Goal: Task Accomplishment & Management: Complete application form

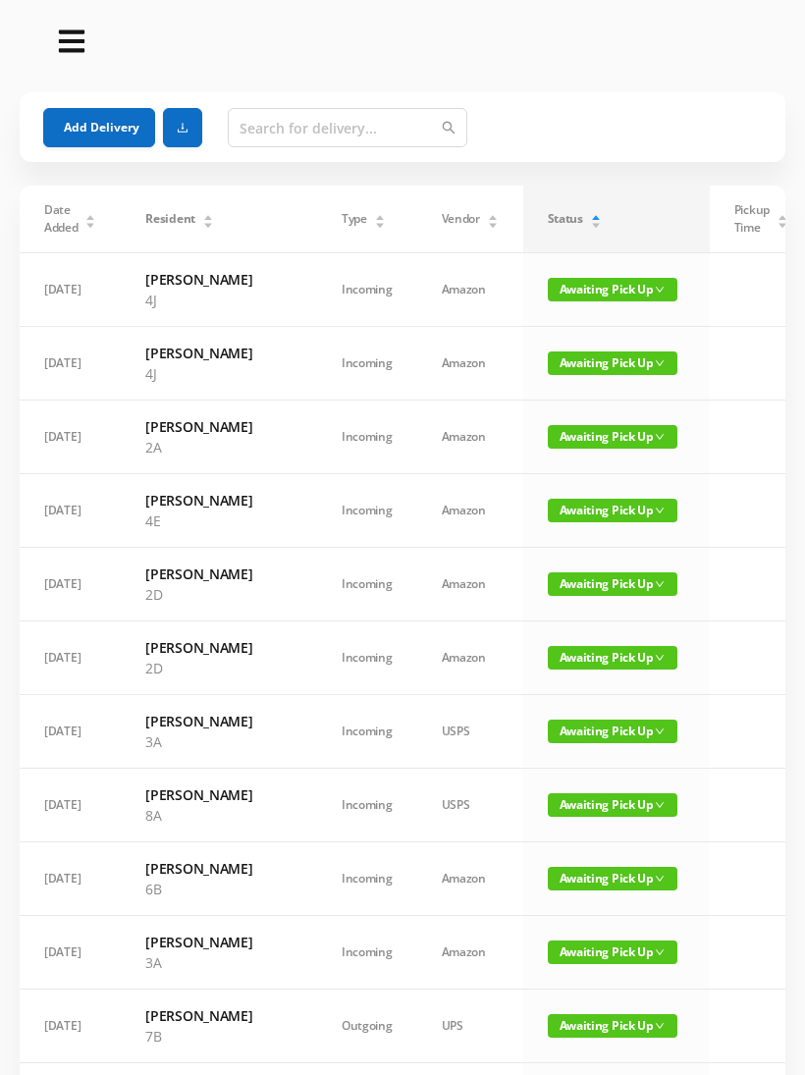
scroll to position [470, 0]
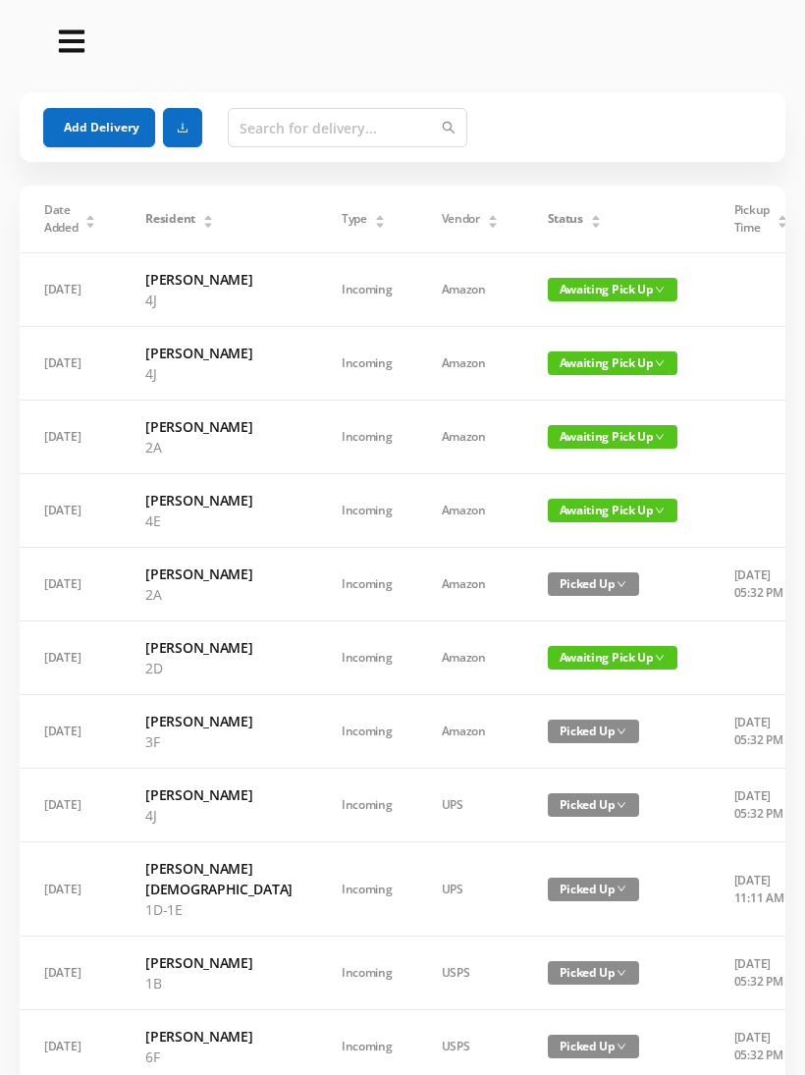
click at [102, 129] on button "Add Delivery" at bounding box center [99, 127] width 112 height 39
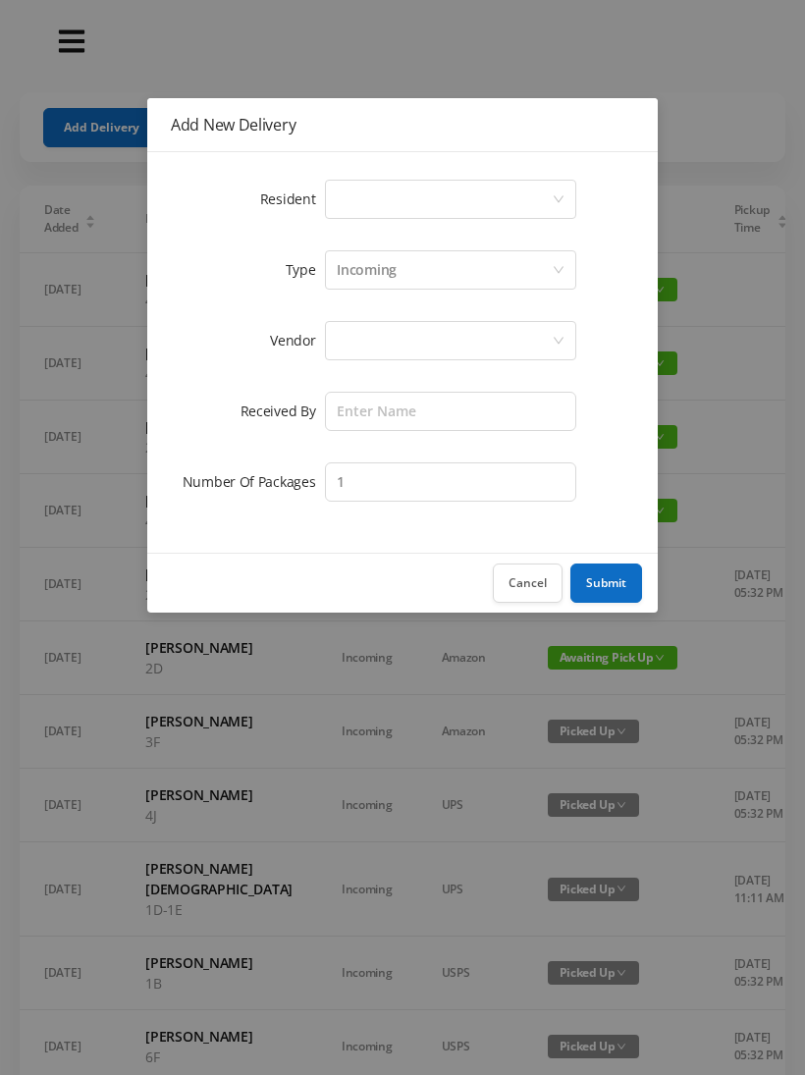
click at [551, 199] on div "Select a person" at bounding box center [444, 199] width 215 height 37
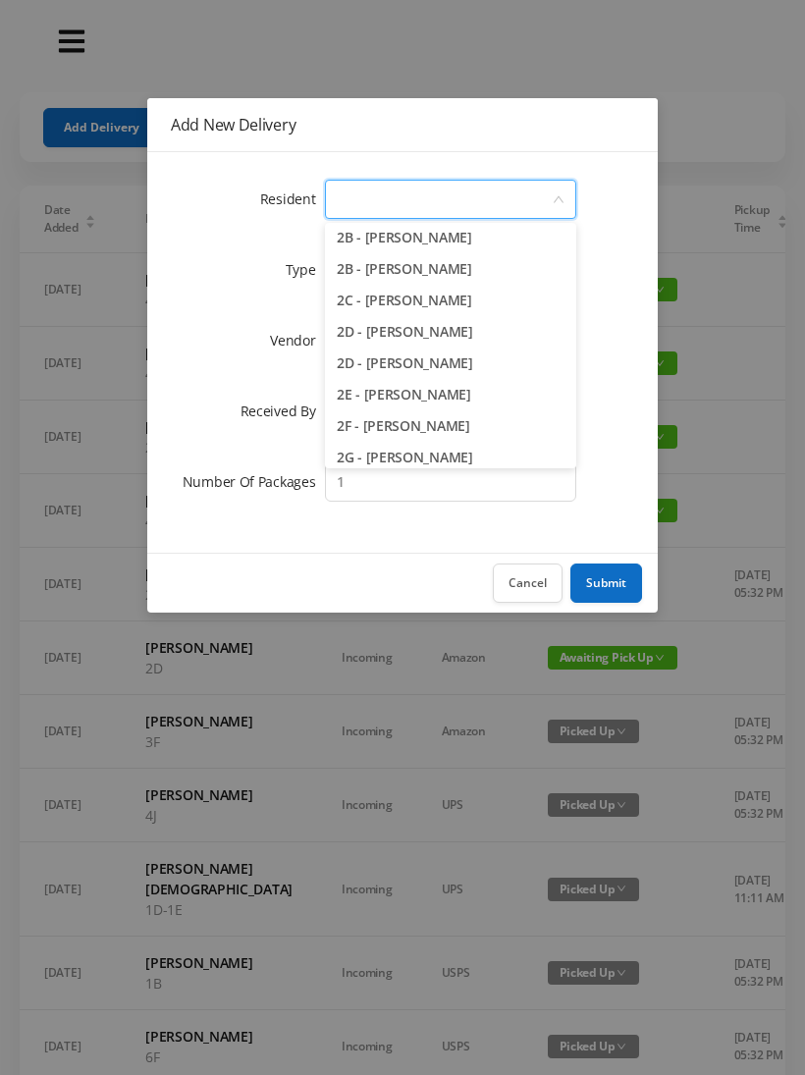
scroll to position [549, 0]
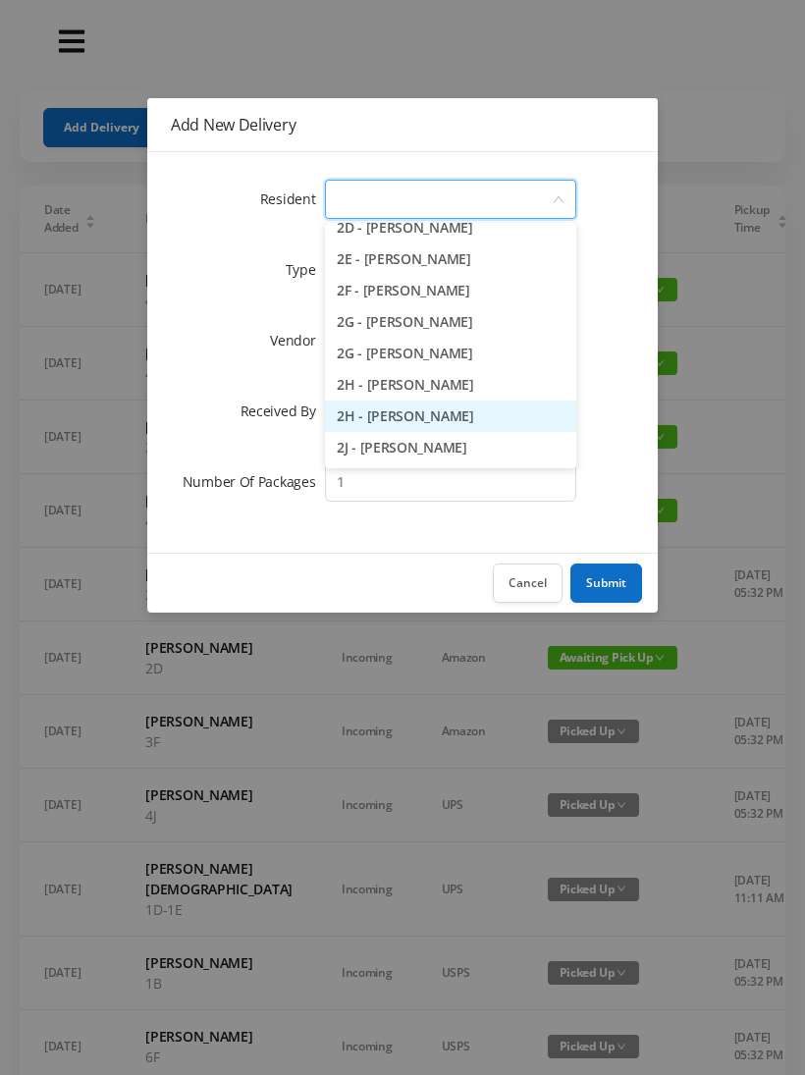
click at [473, 418] on li "2H - [PERSON_NAME]" at bounding box center [450, 416] width 251 height 31
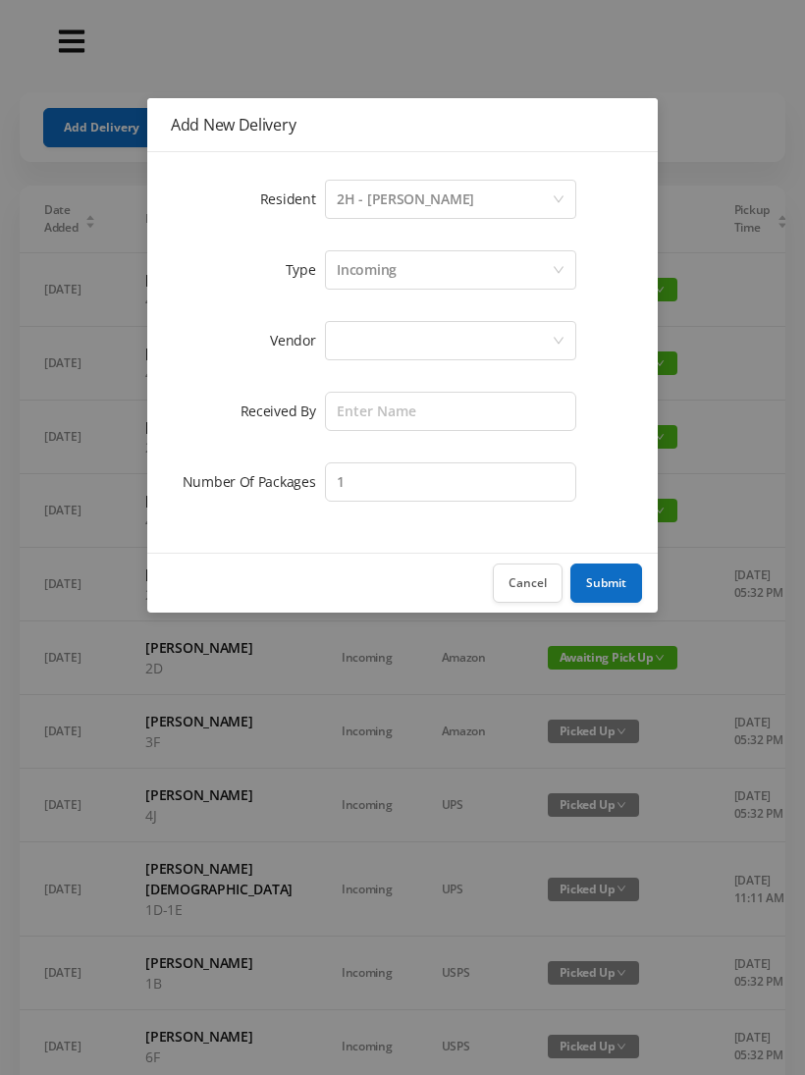
click at [530, 332] on div at bounding box center [444, 340] width 215 height 37
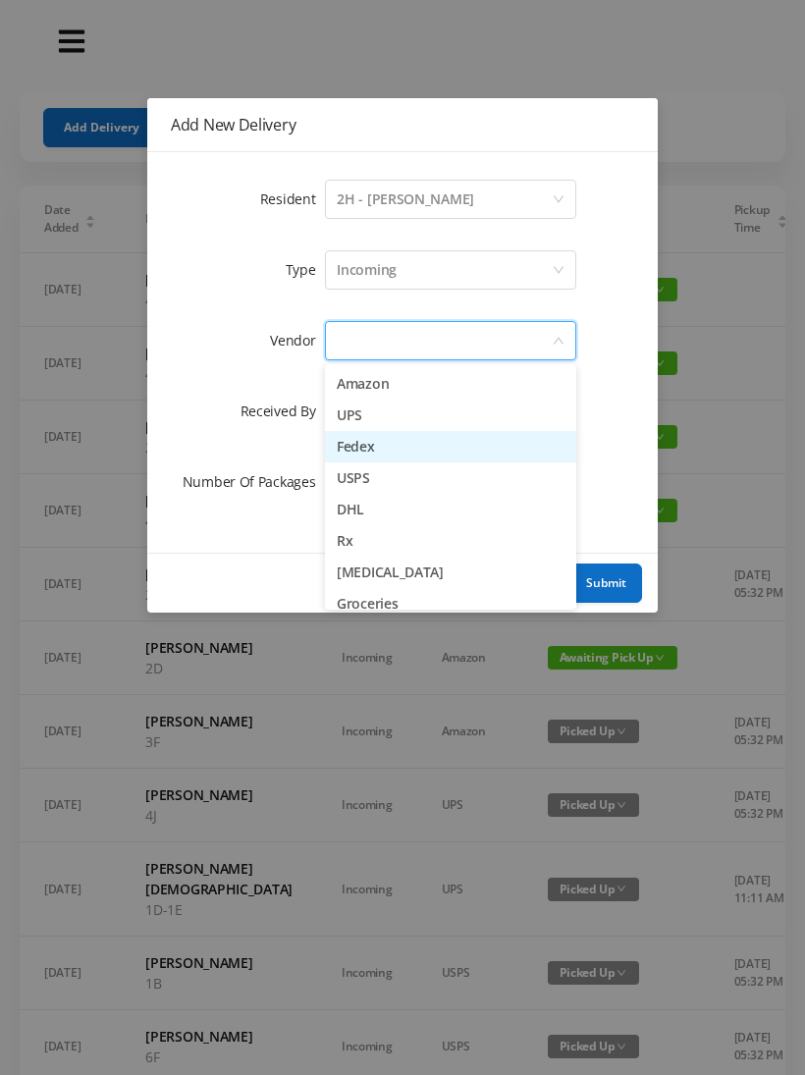
click at [392, 452] on li "Fedex" at bounding box center [450, 446] width 251 height 31
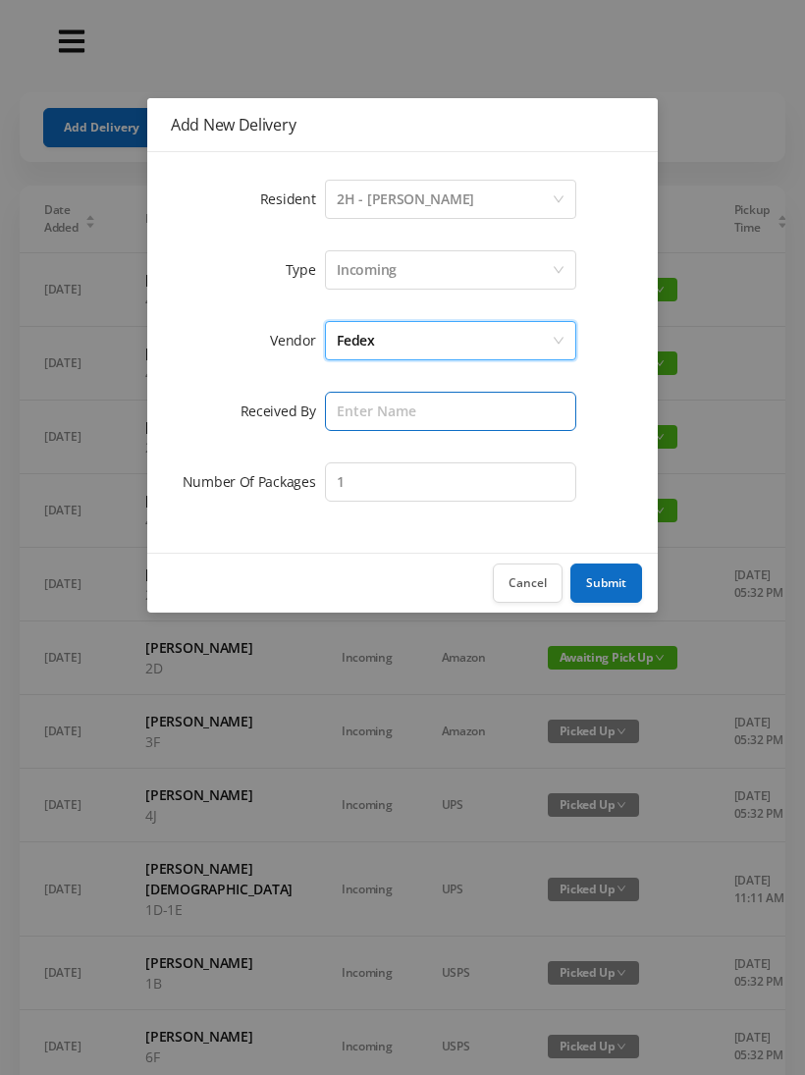
click at [479, 408] on input "text" at bounding box center [450, 411] width 251 height 39
type input "[PERSON_NAME]"
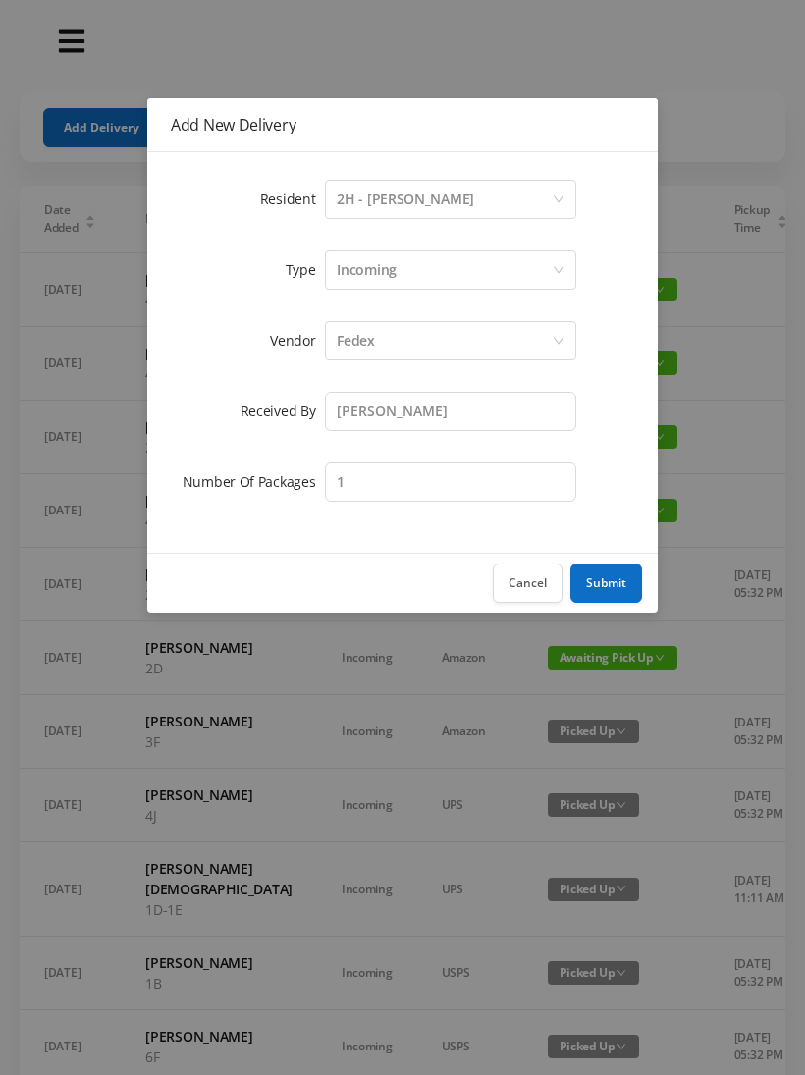
click at [607, 577] on button "Submit" at bounding box center [607, 583] width 72 height 39
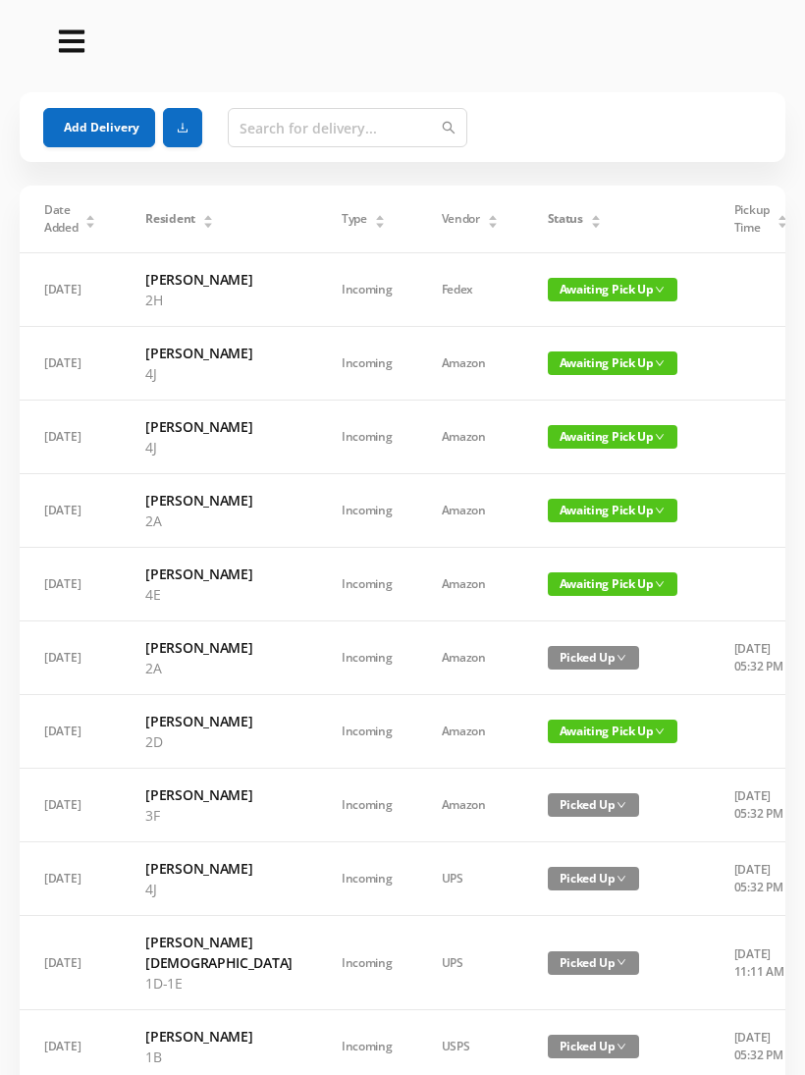
click at [84, 118] on button "Add Delivery" at bounding box center [99, 127] width 112 height 39
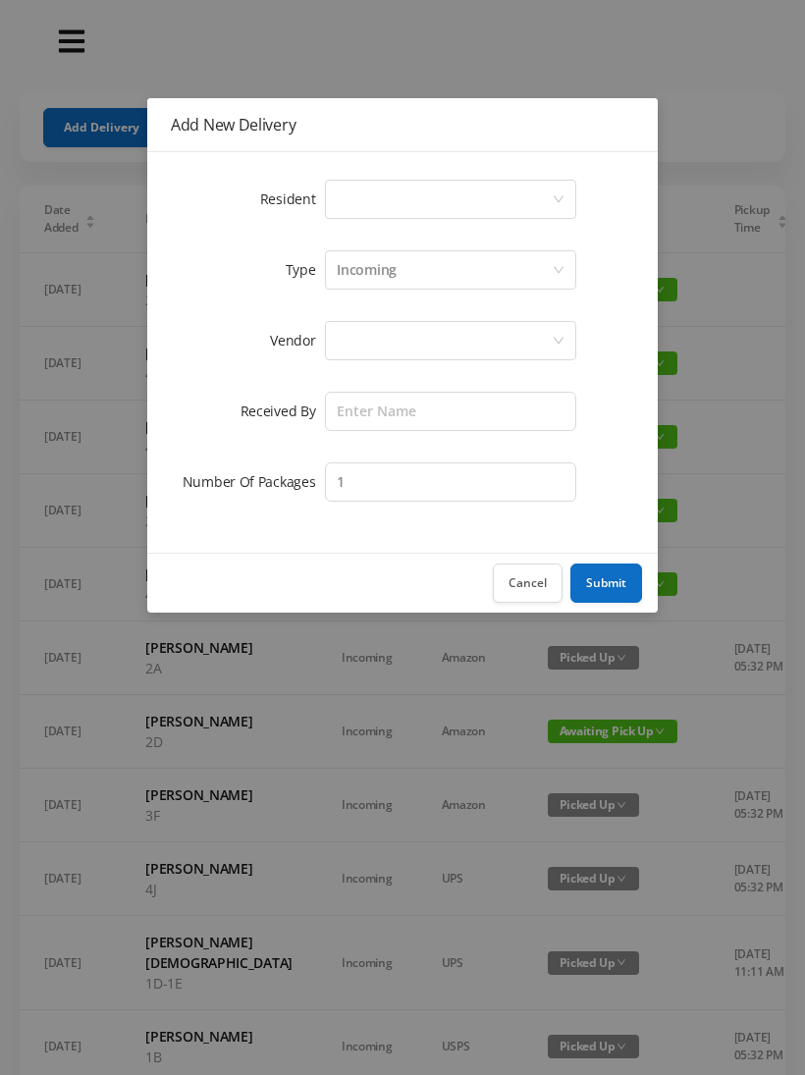
click at [553, 196] on icon "icon: down" at bounding box center [559, 199] width 12 height 12
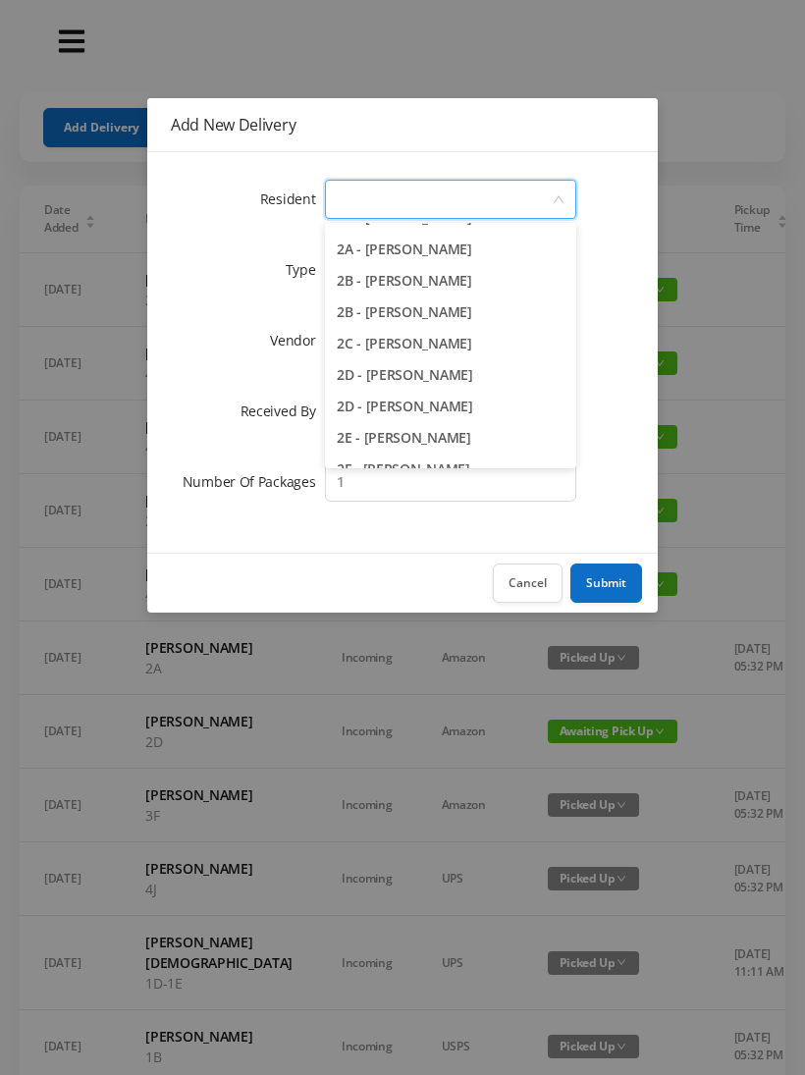
scroll to position [344, 0]
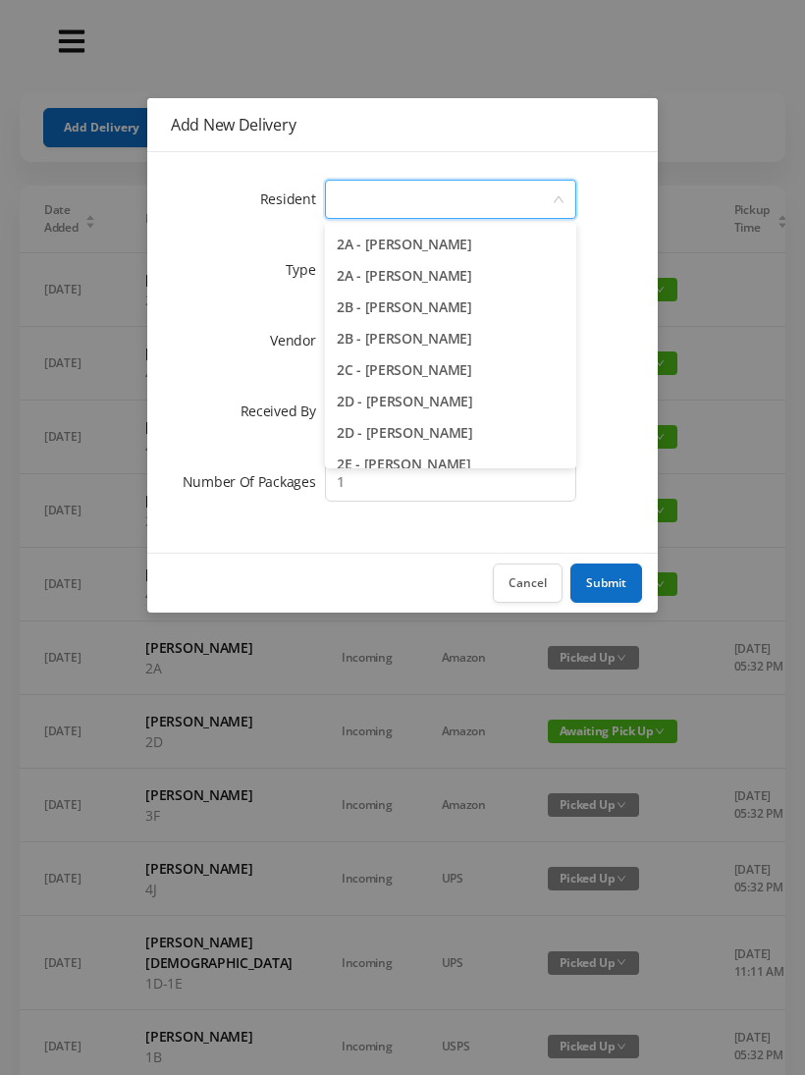
click at [437, 277] on li "2A - [PERSON_NAME]" at bounding box center [450, 275] width 251 height 31
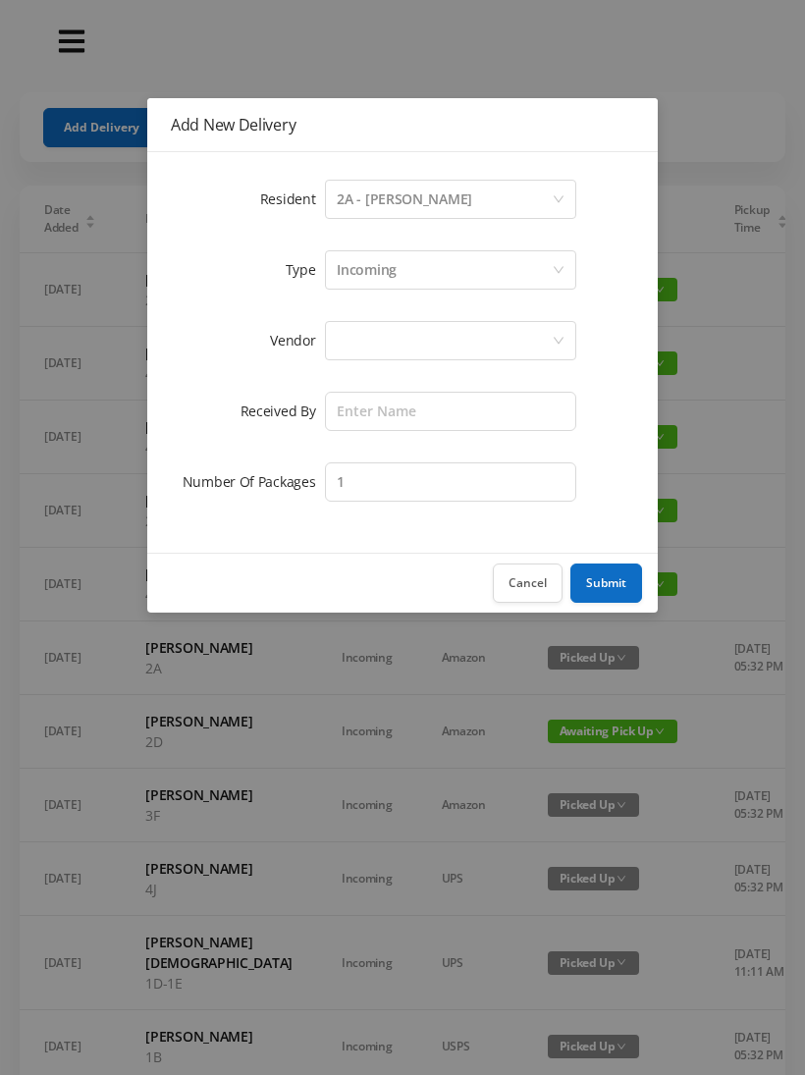
click at [476, 338] on div at bounding box center [444, 340] width 215 height 37
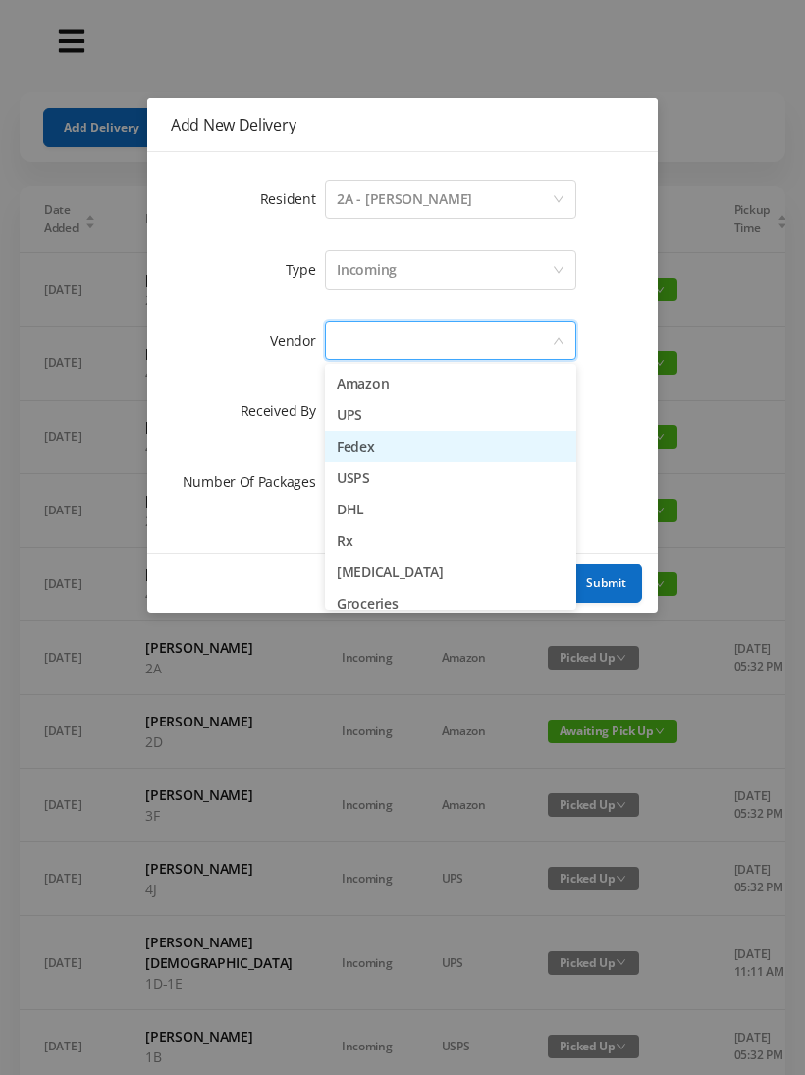
click at [376, 451] on li "Fedex" at bounding box center [450, 446] width 251 height 31
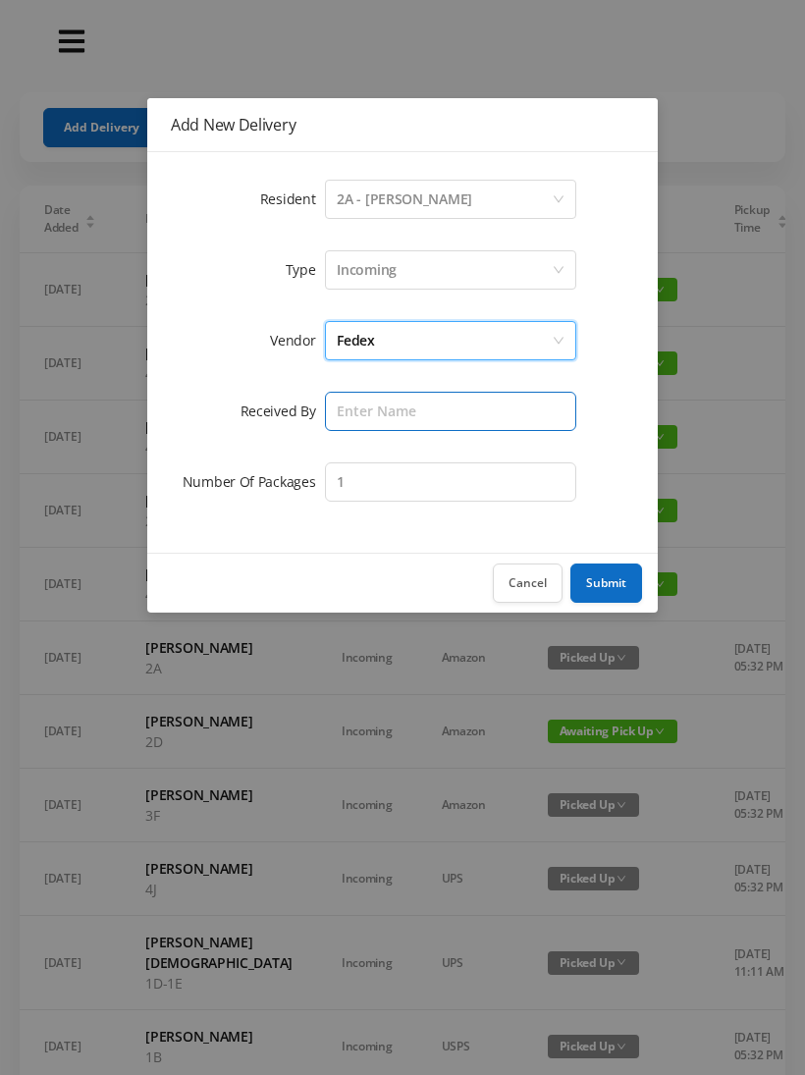
click at [449, 409] on input "text" at bounding box center [450, 411] width 251 height 39
type input "[PERSON_NAME]"
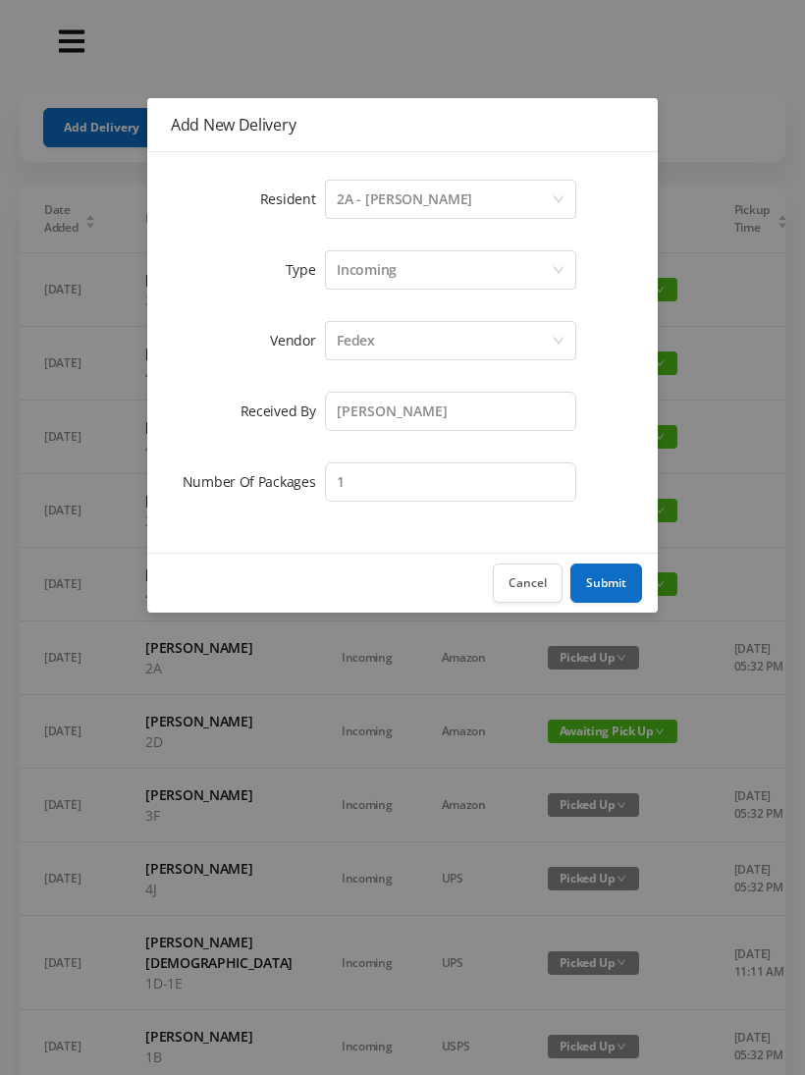
click at [604, 573] on button "Submit" at bounding box center [607, 583] width 72 height 39
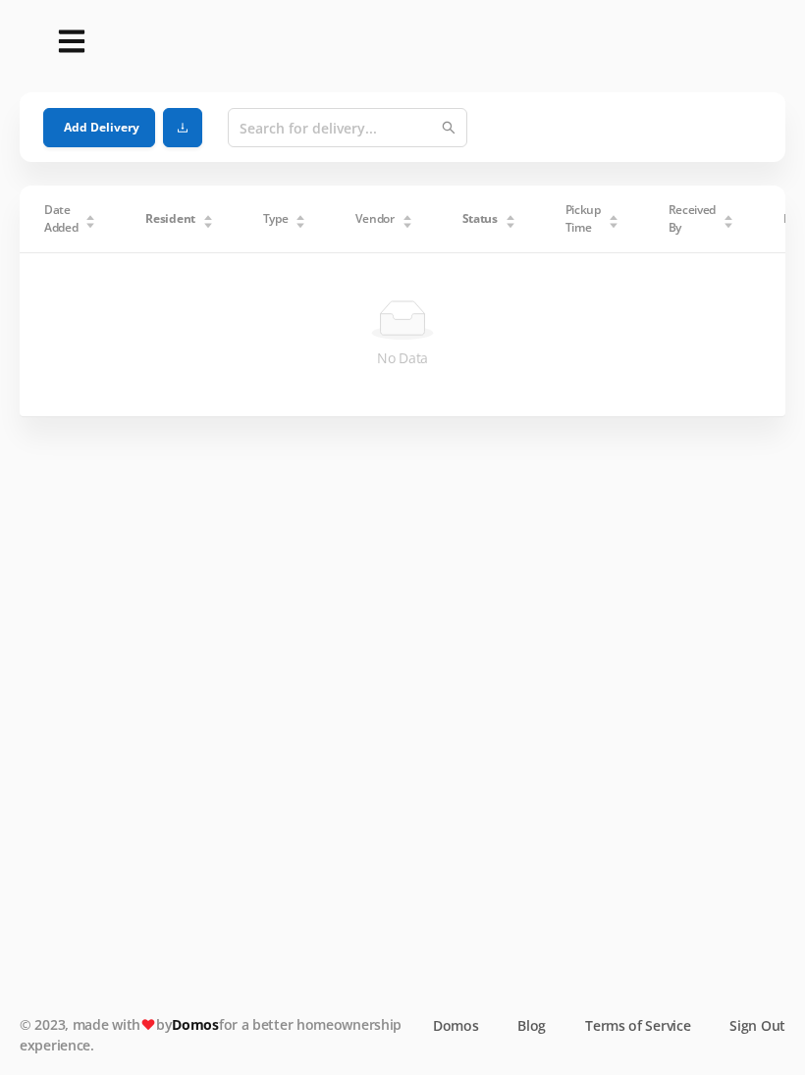
click at [799, 785] on section "Add Delivery Date Added Resident Type Vendor Status Pickup Time Received By Pac…" at bounding box center [402, 537] width 805 height 1075
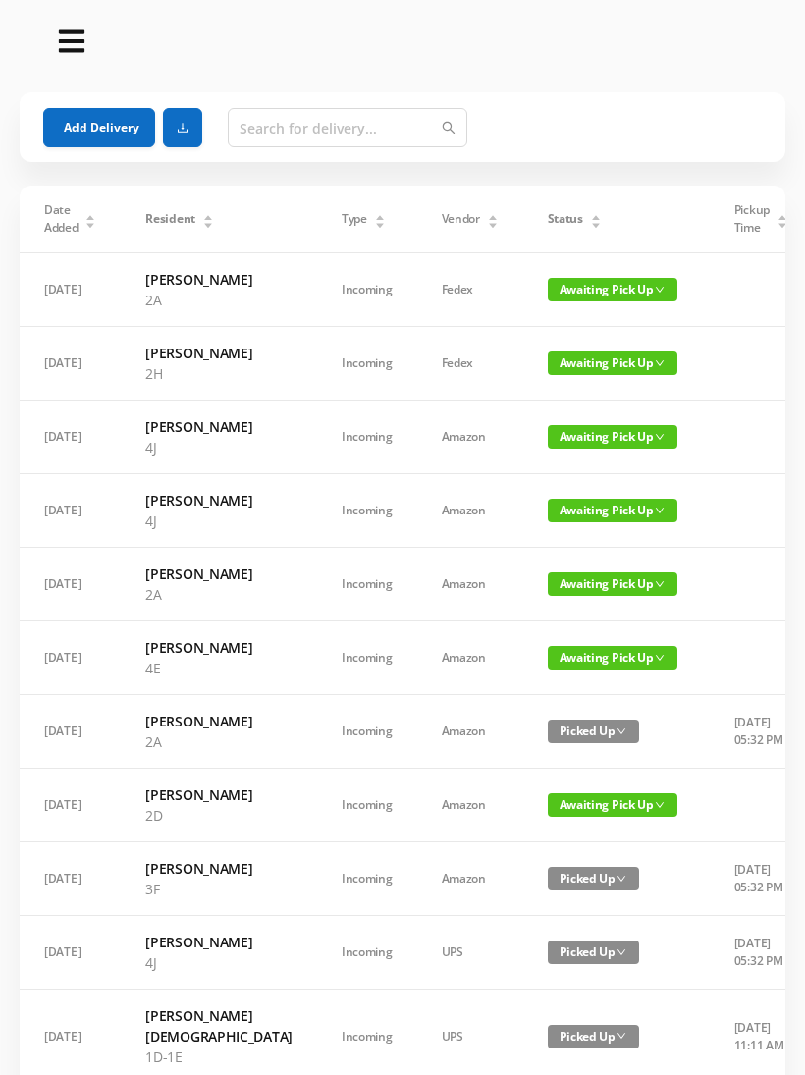
click at [78, 127] on button "Add Delivery" at bounding box center [99, 127] width 112 height 39
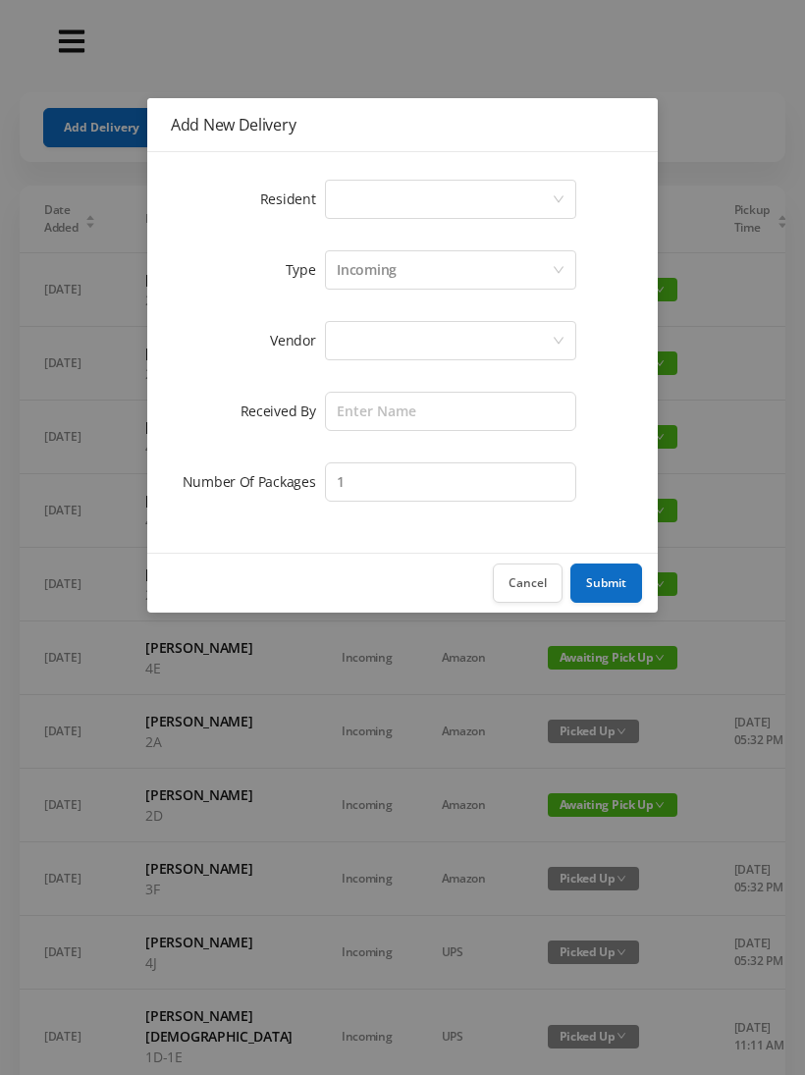
click at [553, 193] on icon "icon: down" at bounding box center [559, 199] width 12 height 12
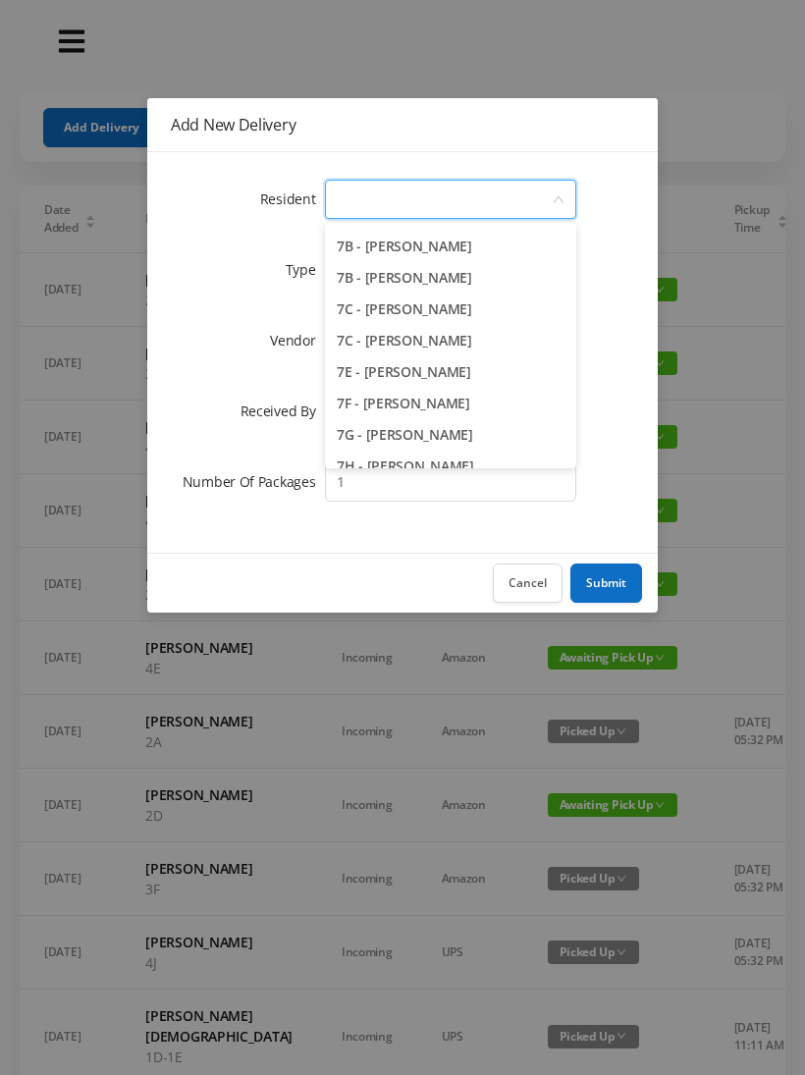
scroll to position [2323, 0]
click at [447, 379] on li "7E - [PERSON_NAME]" at bounding box center [450, 371] width 251 height 31
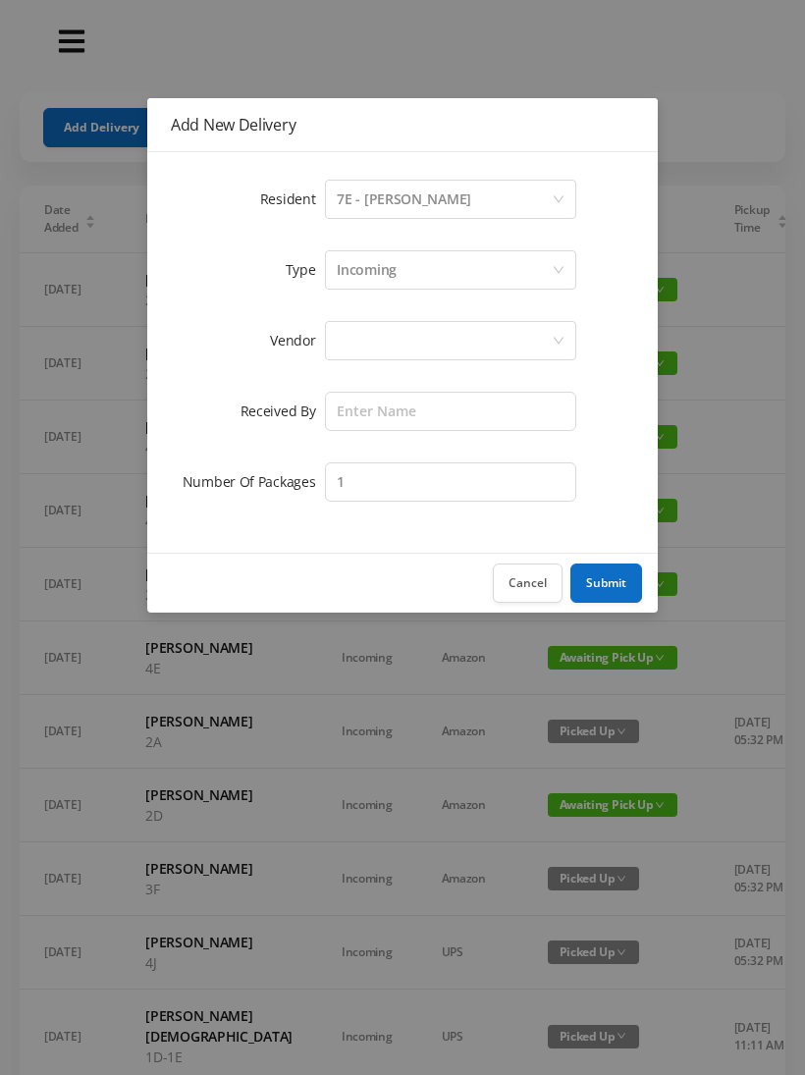
click at [490, 339] on div at bounding box center [444, 340] width 215 height 37
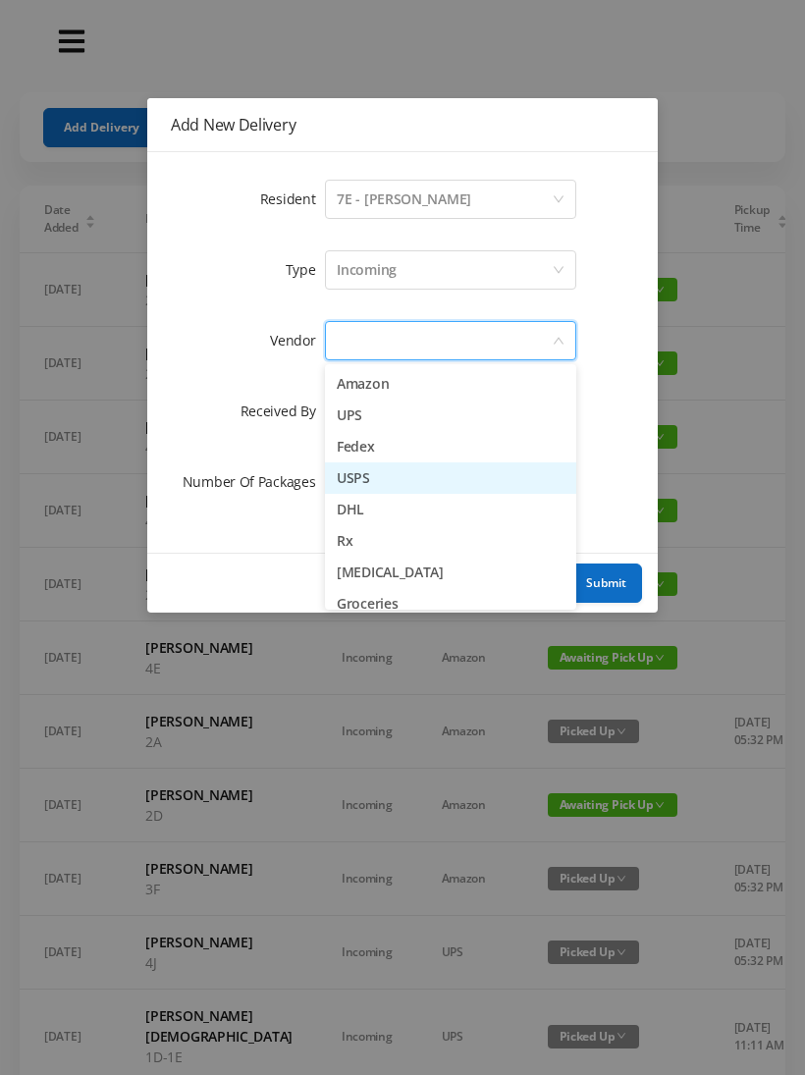
click at [387, 480] on li "USPS" at bounding box center [450, 478] width 251 height 31
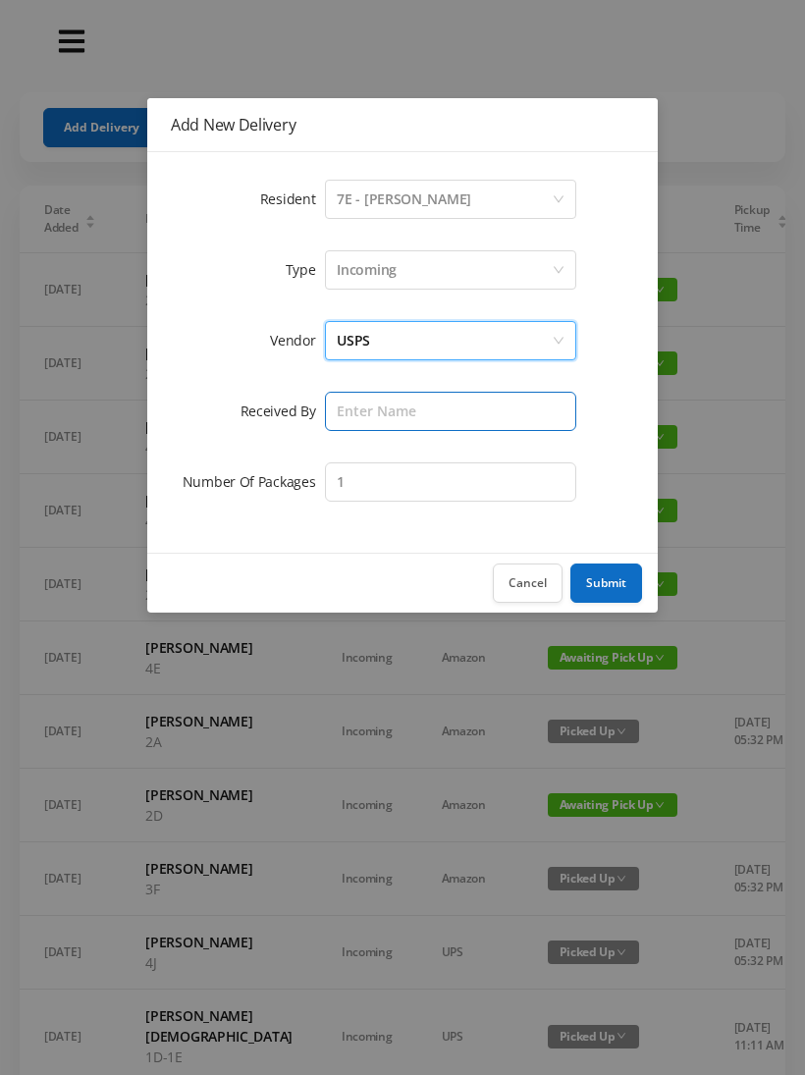
click at [449, 402] on input "text" at bounding box center [450, 411] width 251 height 39
type input "[PERSON_NAME]"
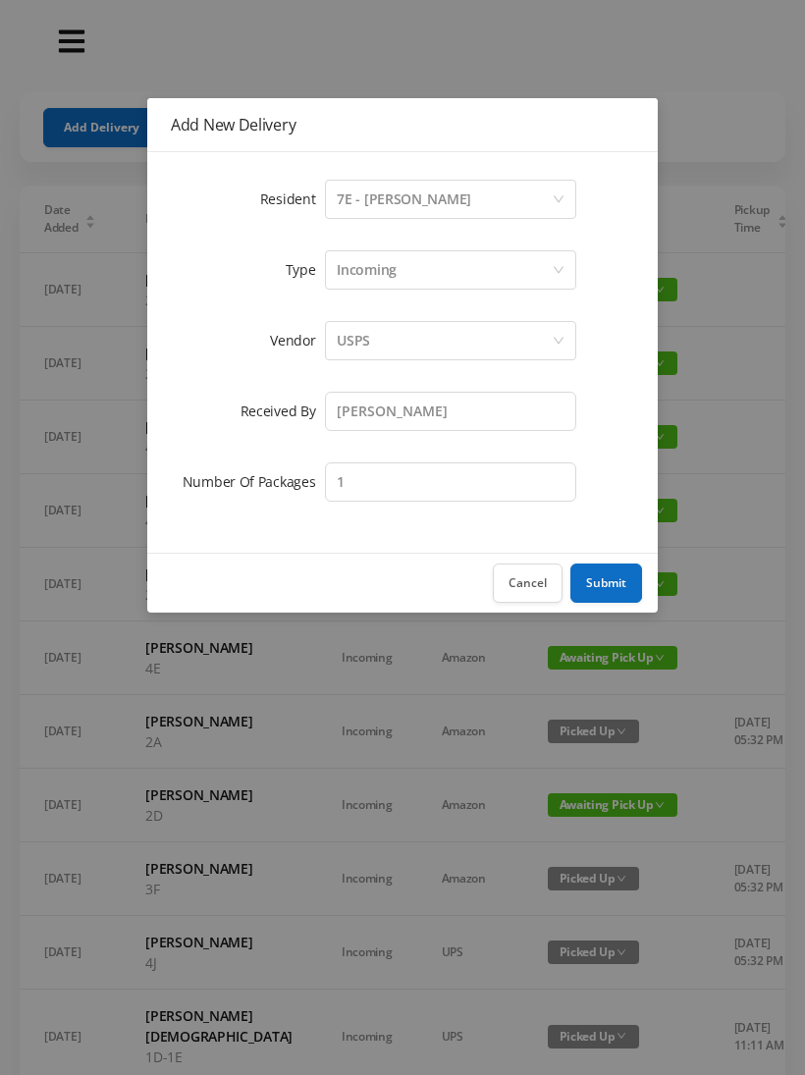
click at [607, 584] on button "Submit" at bounding box center [607, 583] width 72 height 39
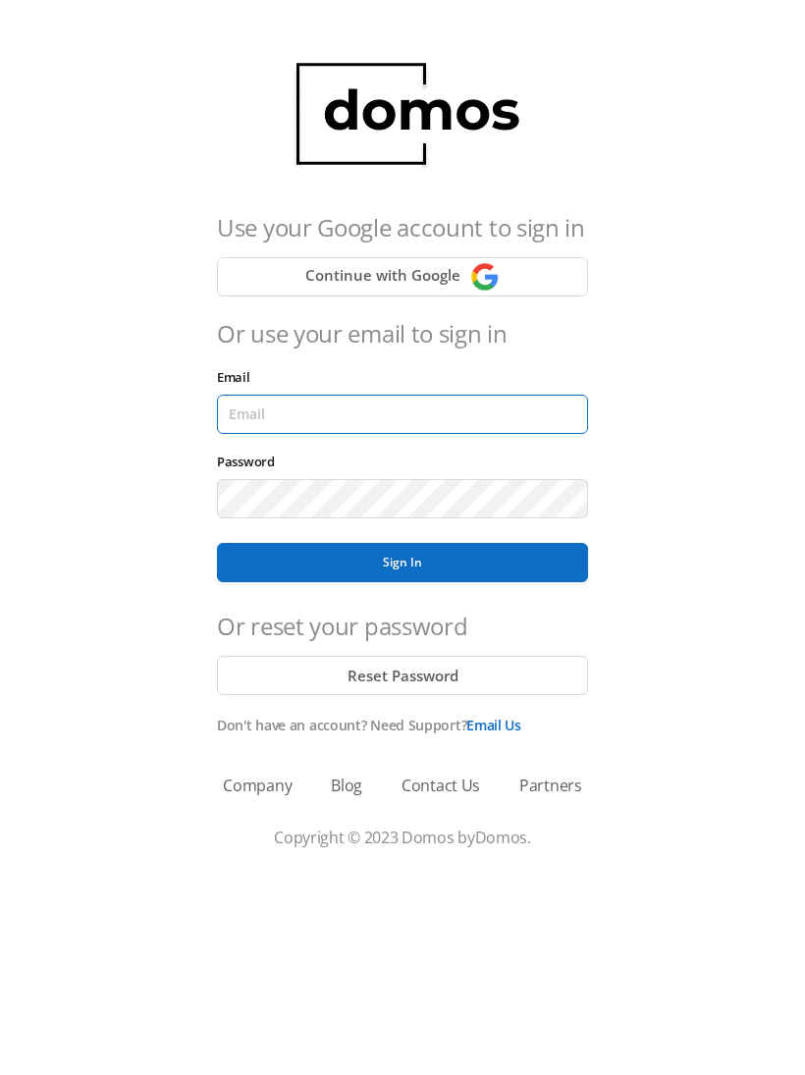
type input "[EMAIL_ADDRESS][DOMAIN_NAME]"
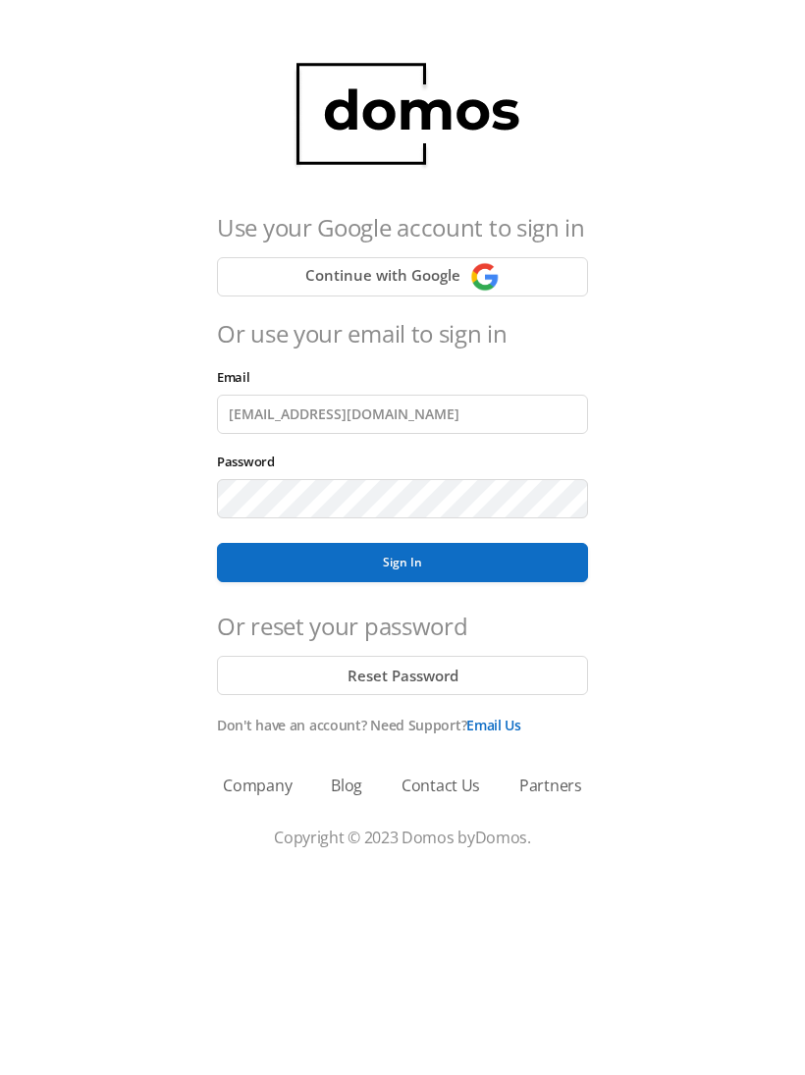
click at [403, 563] on button "Sign In" at bounding box center [402, 562] width 371 height 39
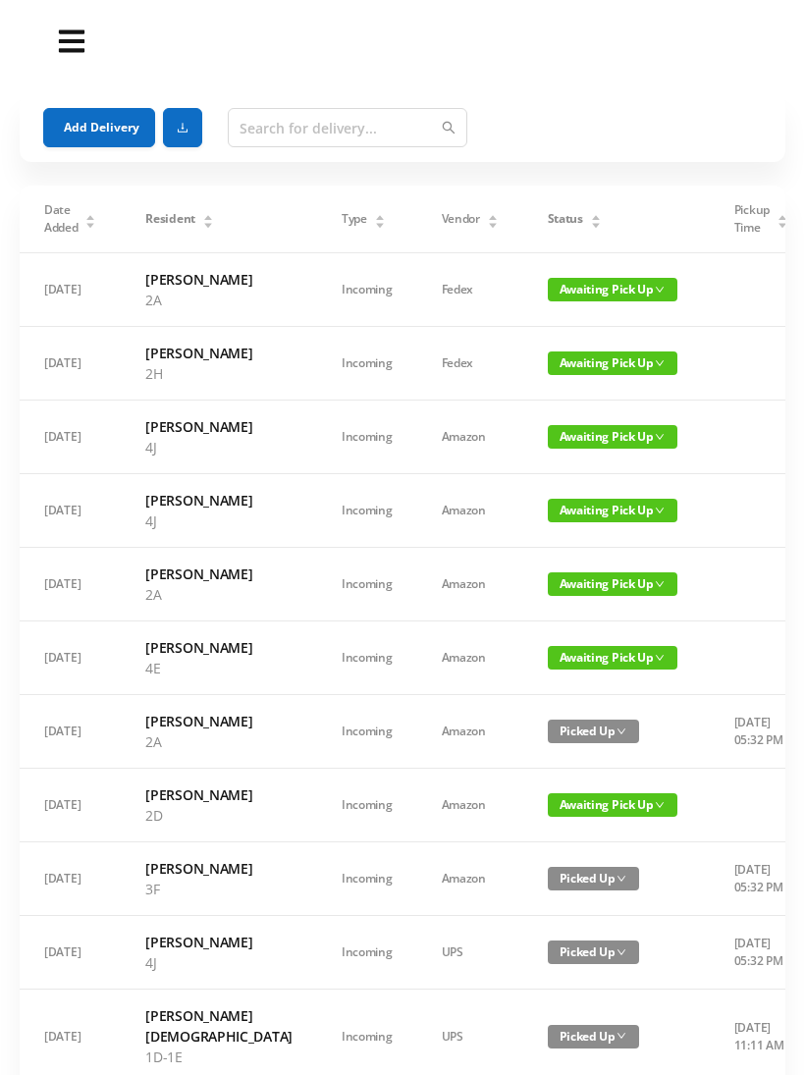
click at [123, 122] on button "Add Delivery" at bounding box center [99, 127] width 112 height 39
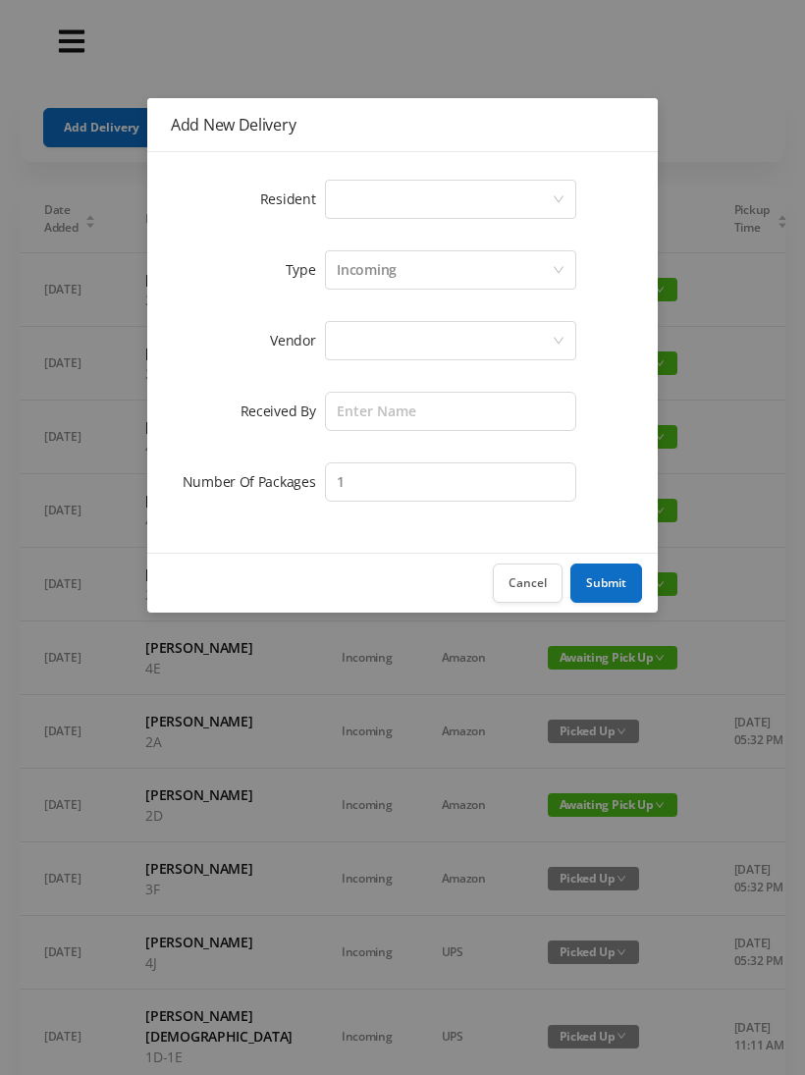
click at [563, 196] on icon "icon: down" at bounding box center [559, 199] width 10 height 7
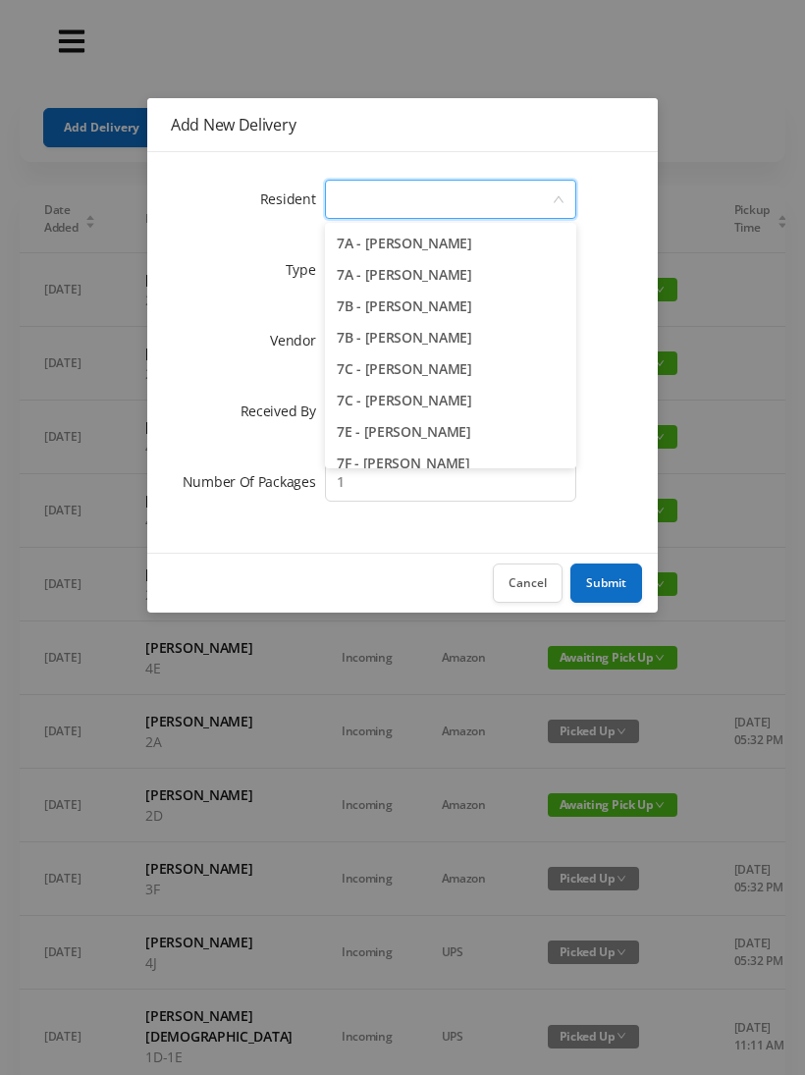
scroll to position [2268, 0]
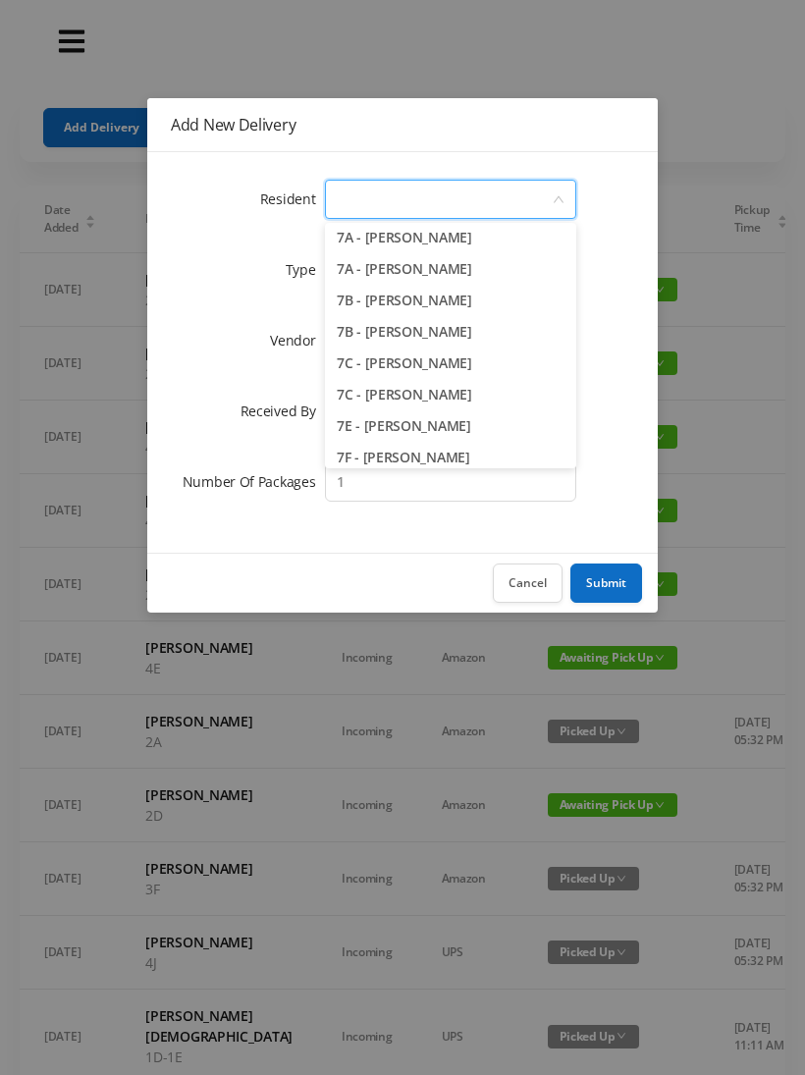
click at [467, 337] on li "7B - [PERSON_NAME]" at bounding box center [450, 331] width 251 height 31
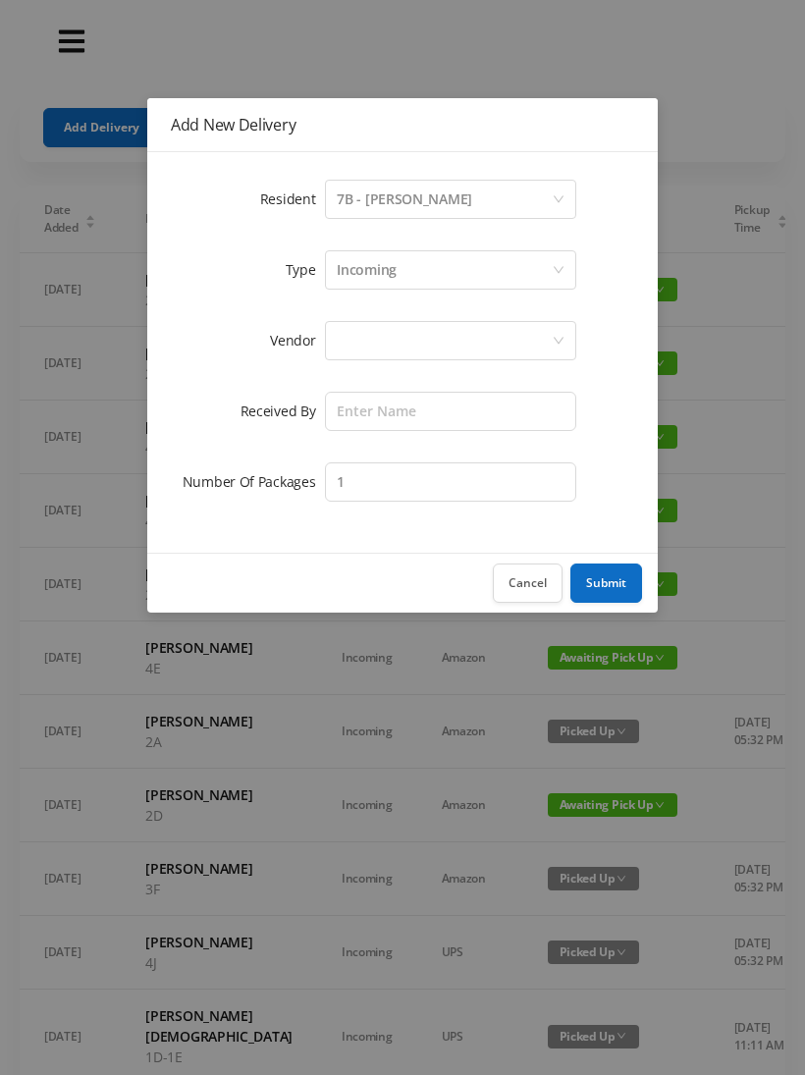
click at [492, 347] on div at bounding box center [444, 340] width 215 height 37
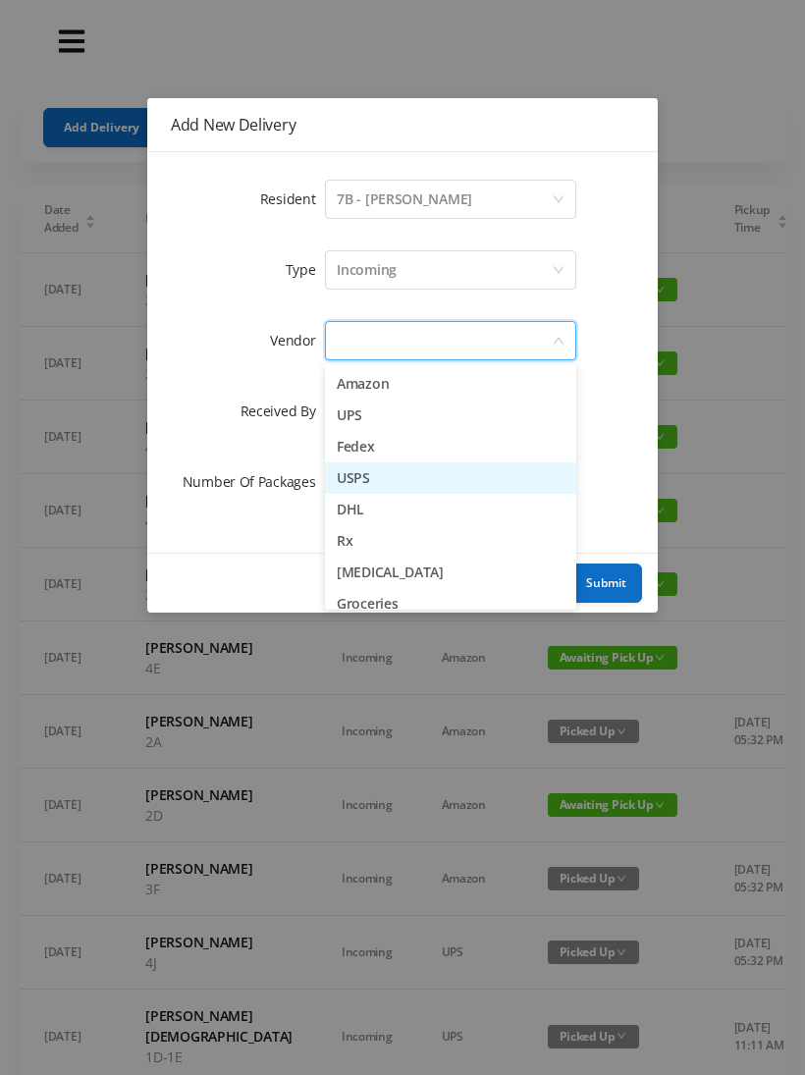
click at [393, 484] on li "USPS" at bounding box center [450, 478] width 251 height 31
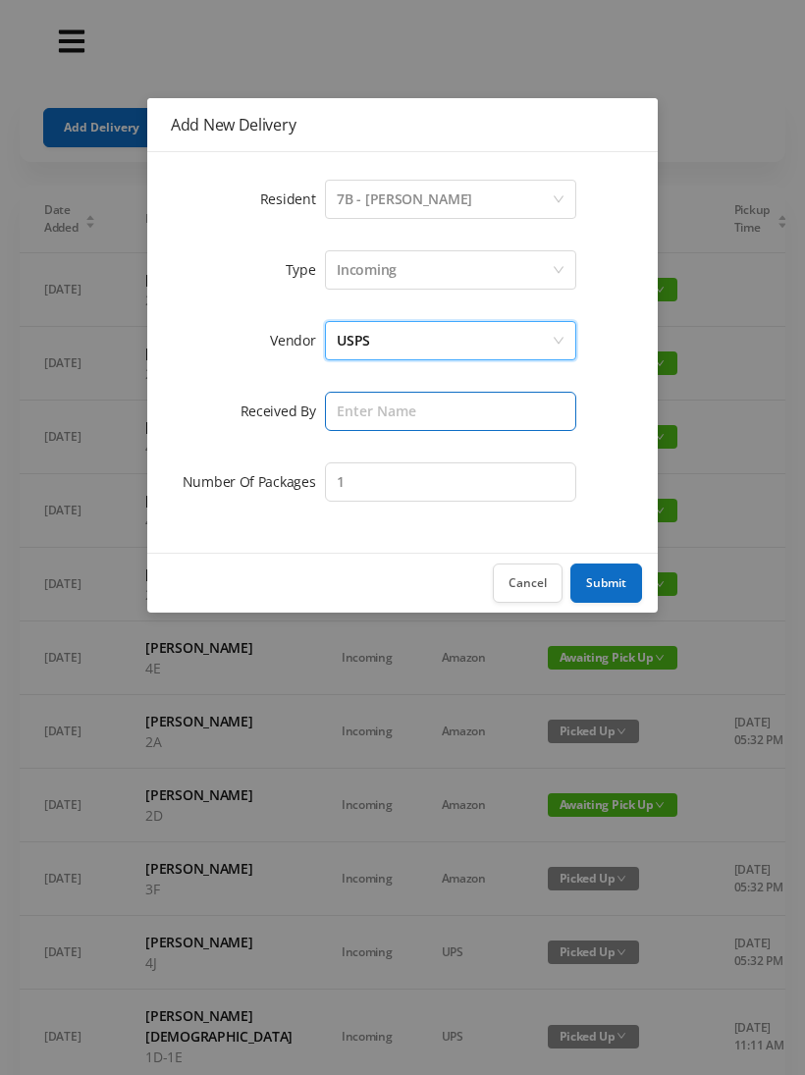
click at [482, 418] on input "text" at bounding box center [450, 411] width 251 height 39
type input "[PERSON_NAME]"
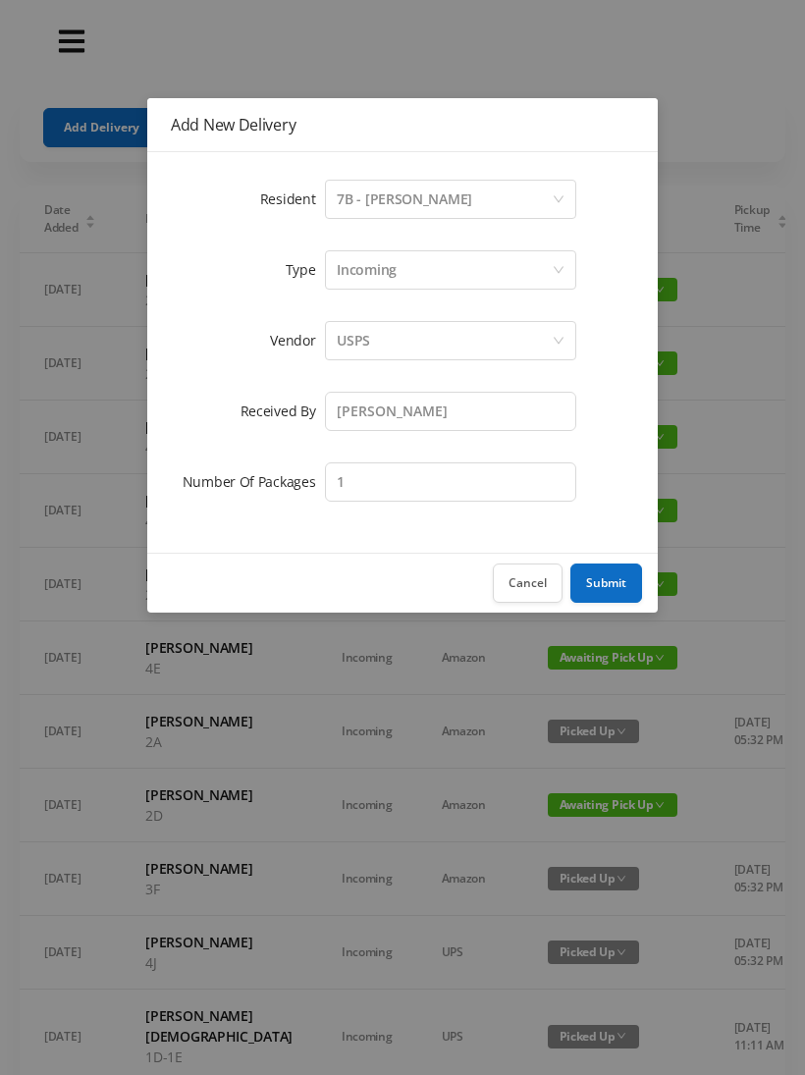
click at [610, 577] on button "Submit" at bounding box center [607, 583] width 72 height 39
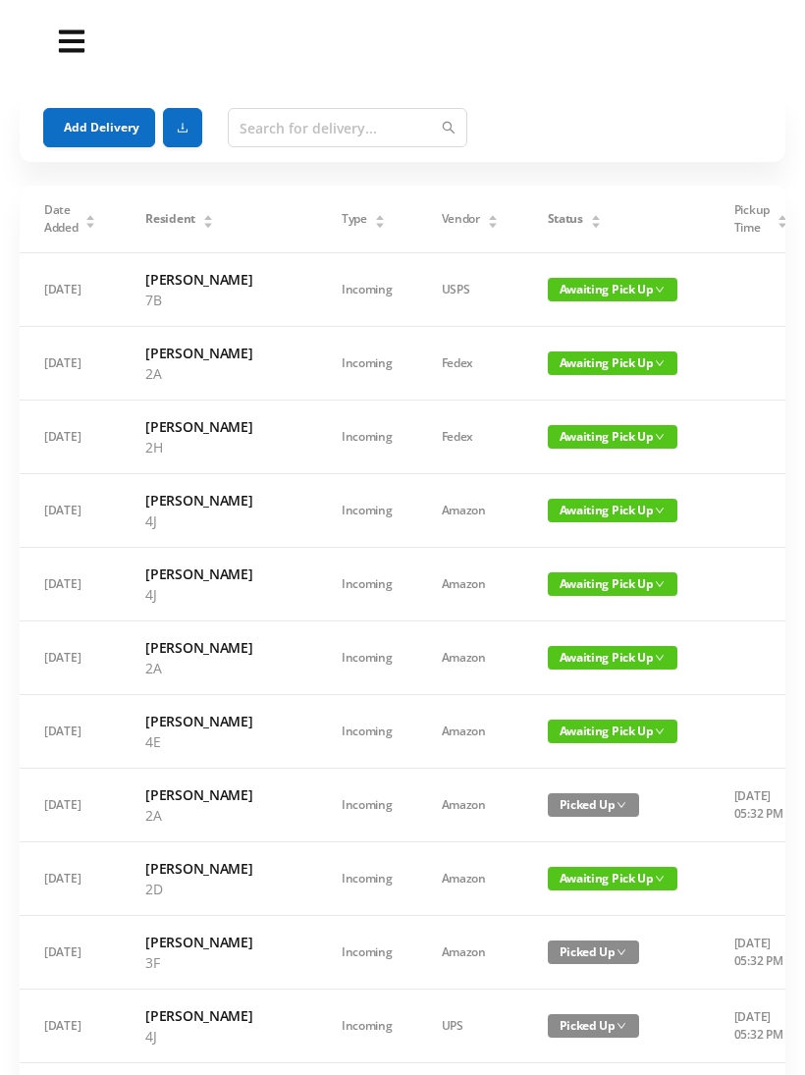
click at [86, 124] on button "Add Delivery" at bounding box center [99, 127] width 112 height 39
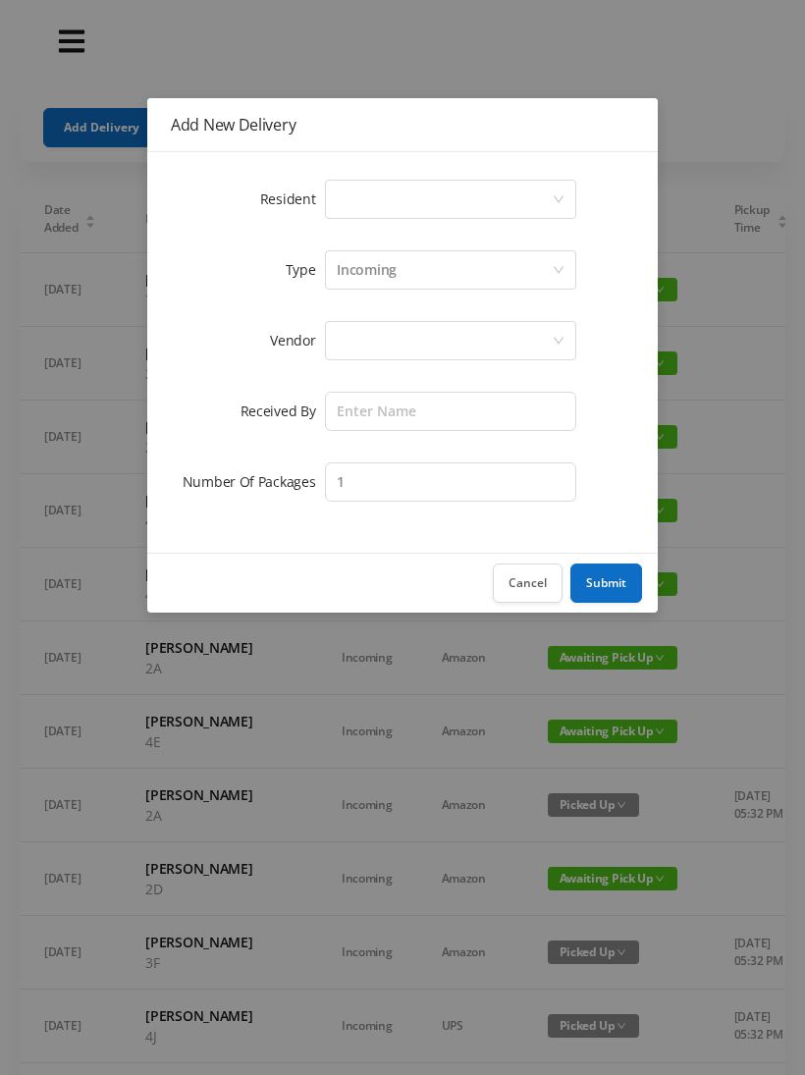
click at [555, 202] on icon "icon: down" at bounding box center [559, 199] width 12 height 12
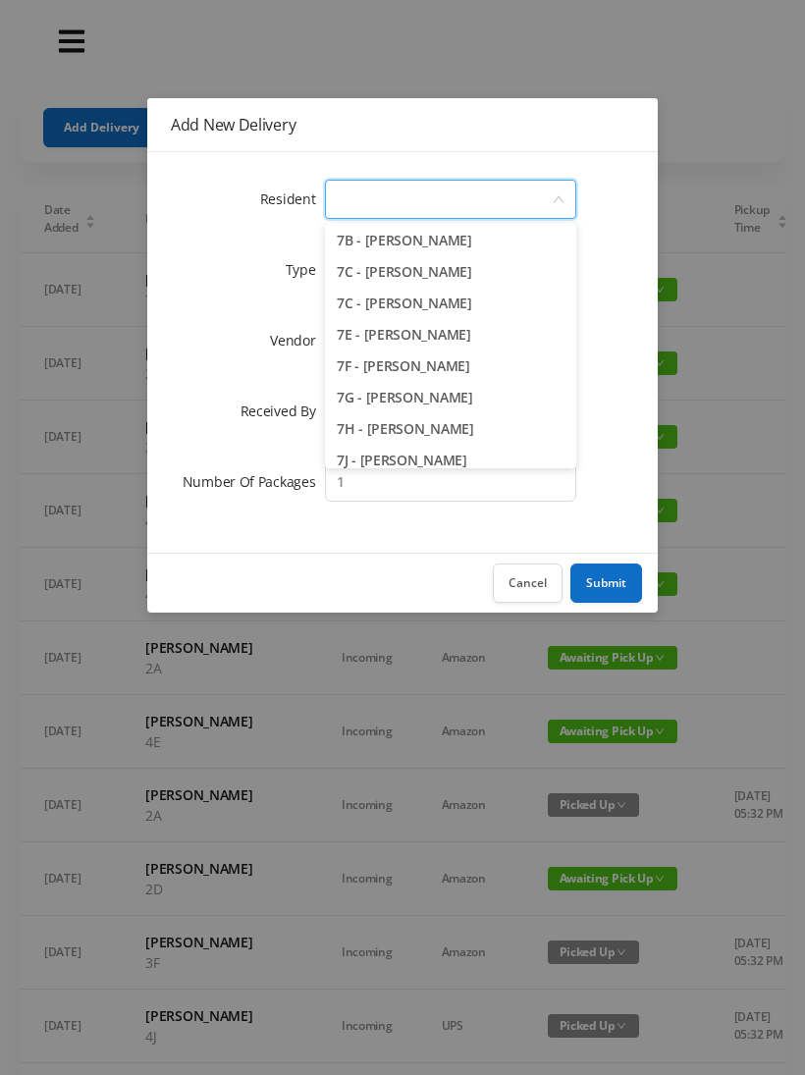
scroll to position [2353, 0]
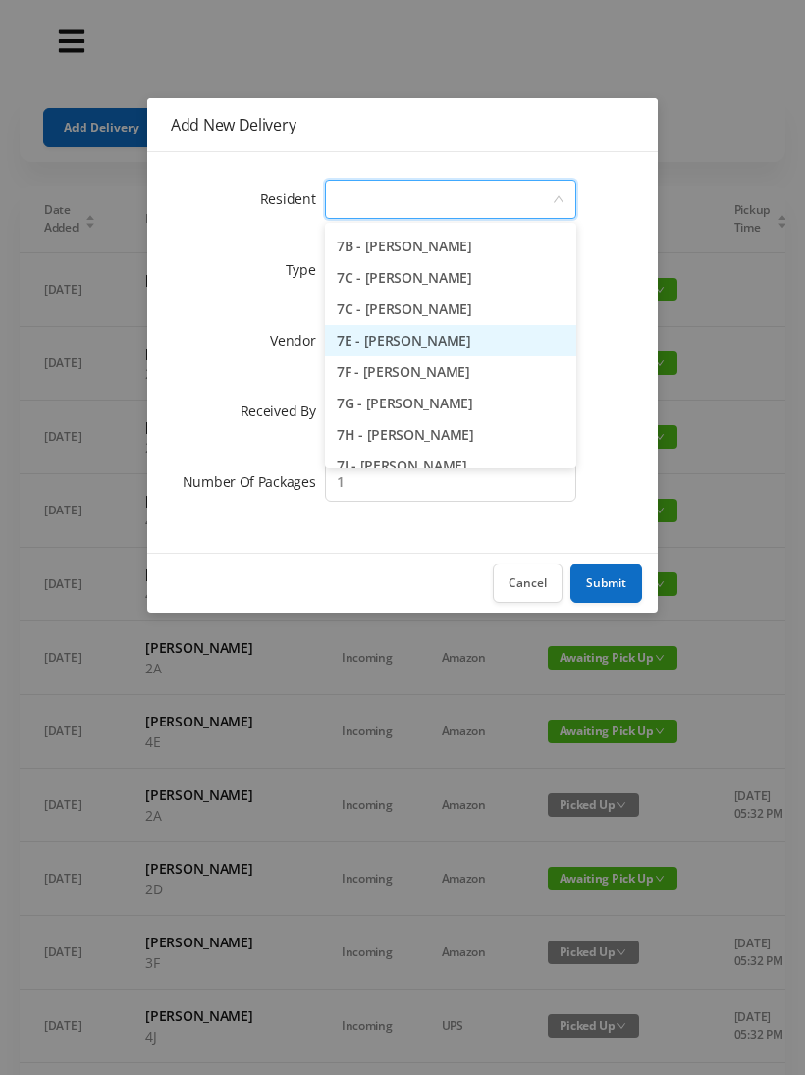
click at [463, 348] on li "7E - [PERSON_NAME]" at bounding box center [450, 340] width 251 height 31
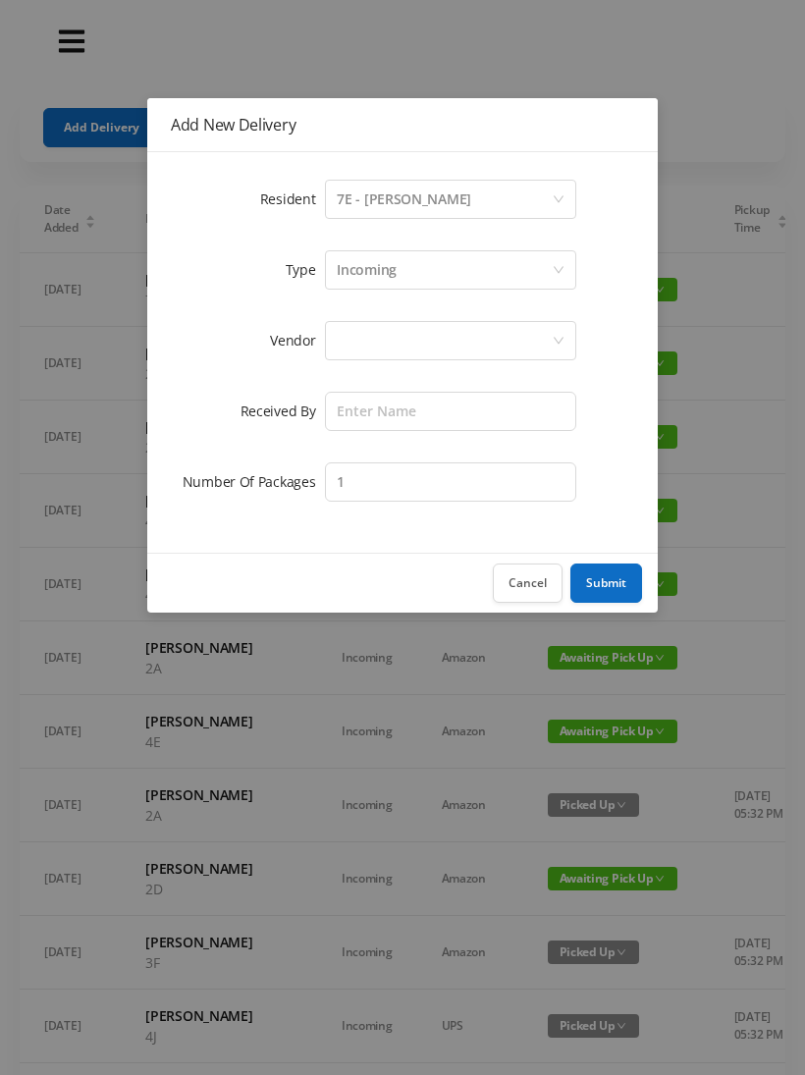
click at [488, 349] on div at bounding box center [444, 340] width 215 height 37
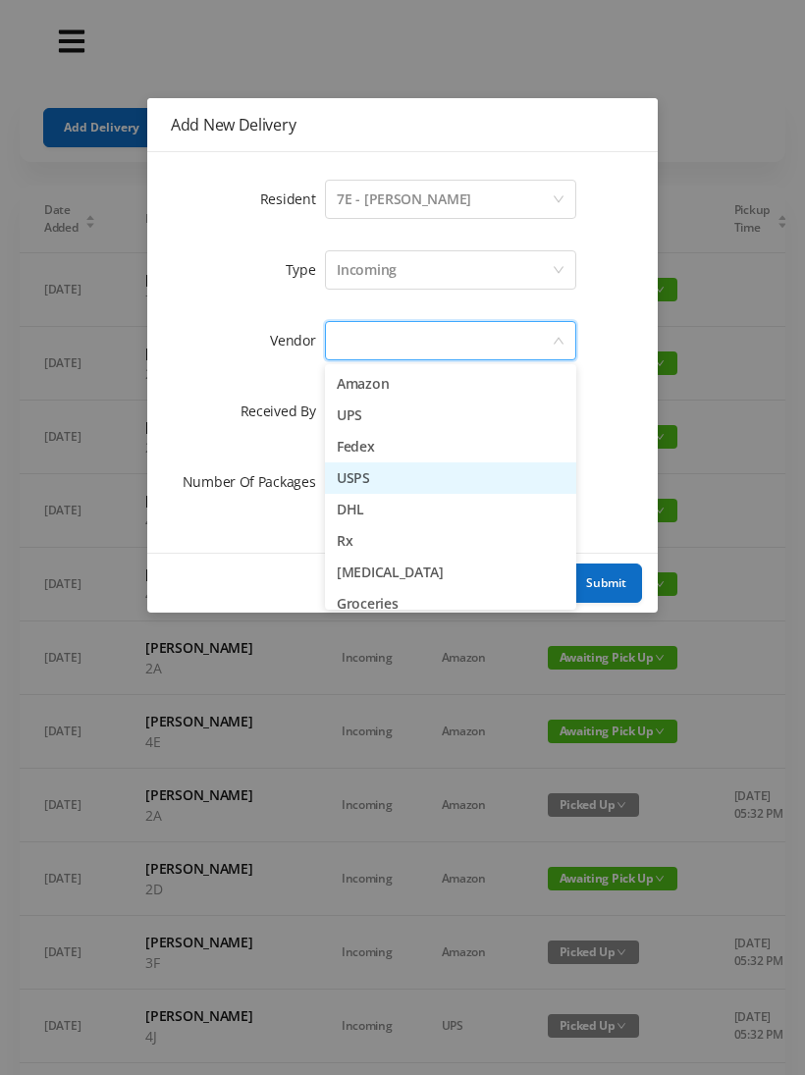
click at [389, 484] on li "USPS" at bounding box center [450, 478] width 251 height 31
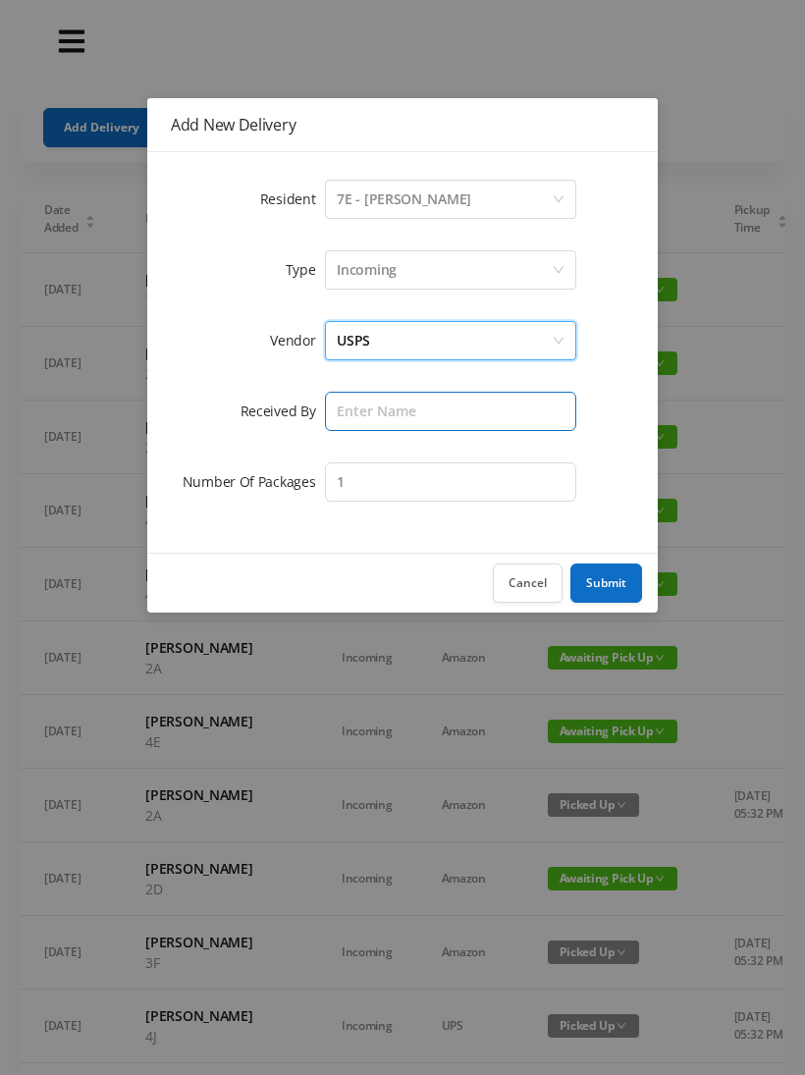
click at [485, 428] on input "text" at bounding box center [450, 411] width 251 height 39
type input "[PERSON_NAME]"
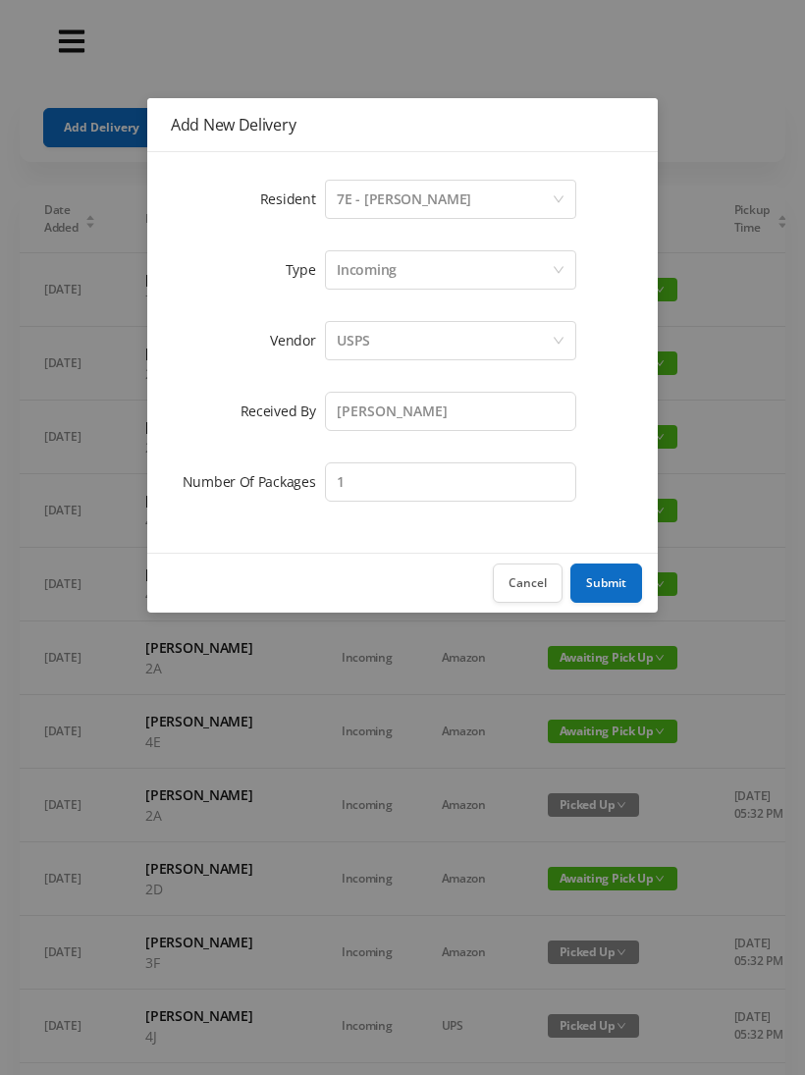
click at [613, 581] on button "Submit" at bounding box center [607, 583] width 72 height 39
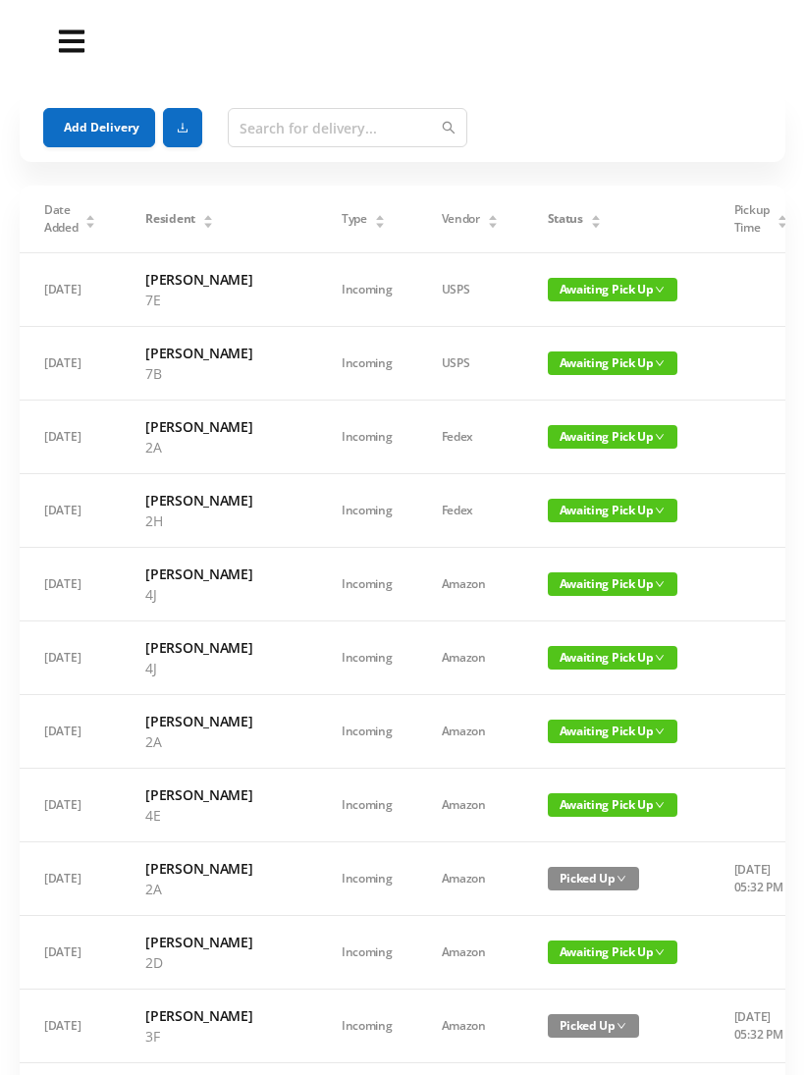
click at [74, 126] on button "Add Delivery" at bounding box center [99, 127] width 112 height 39
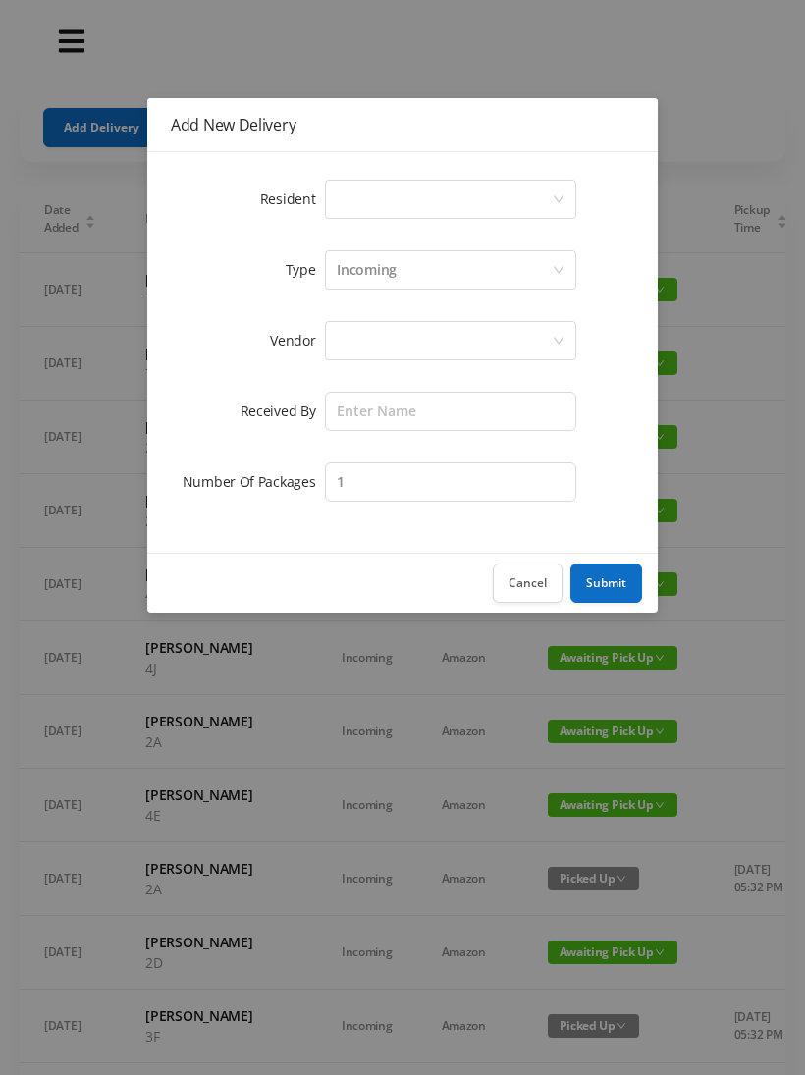
click at [564, 196] on icon "icon: down" at bounding box center [559, 199] width 12 height 12
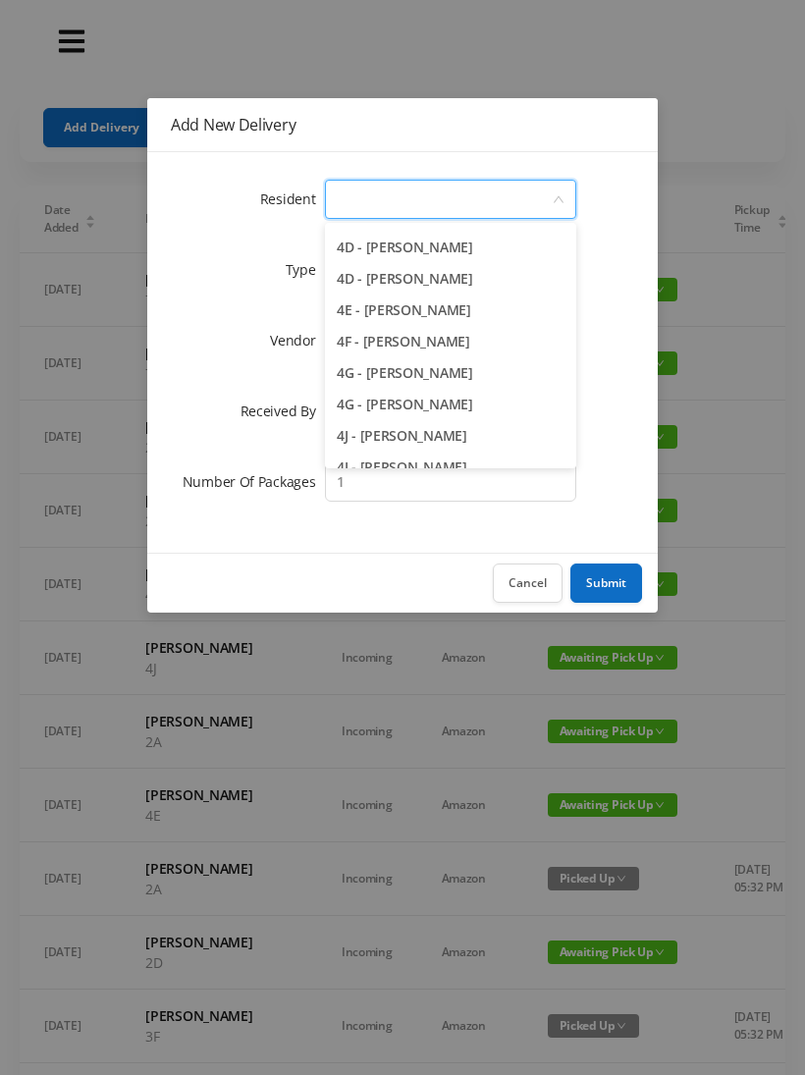
scroll to position [1283, 0]
click at [467, 340] on li "4F - [PERSON_NAME]" at bounding box center [450, 342] width 251 height 31
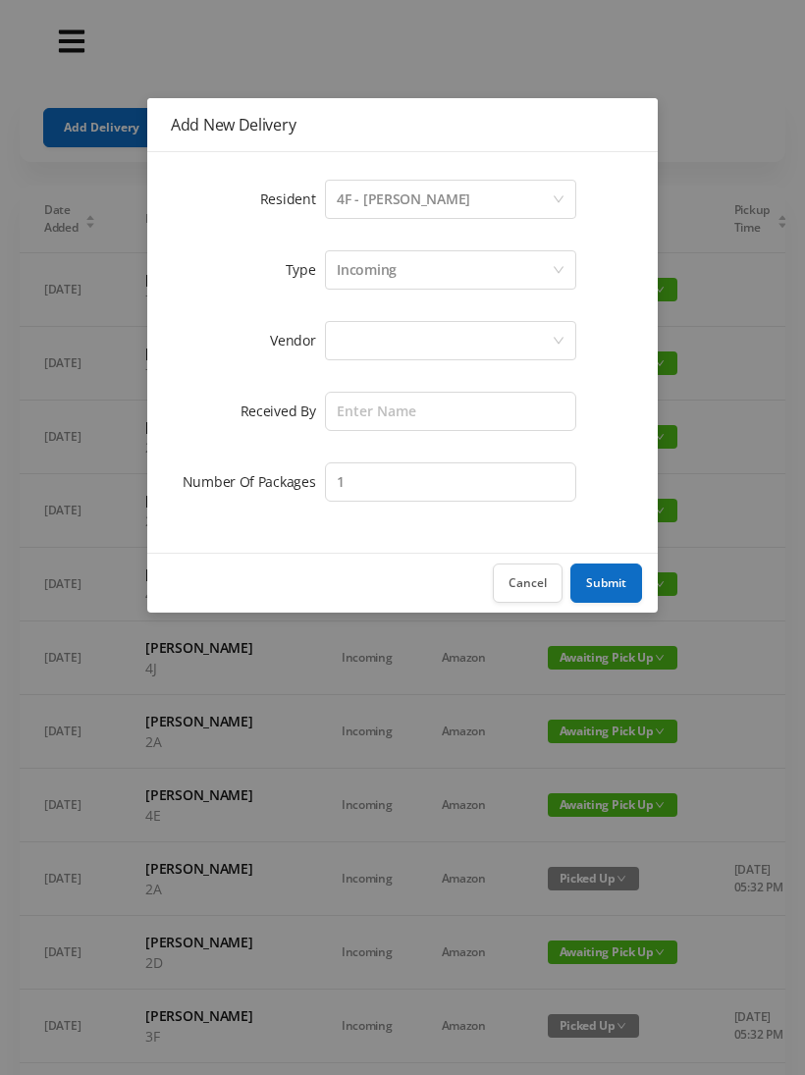
click at [503, 349] on div at bounding box center [444, 340] width 215 height 37
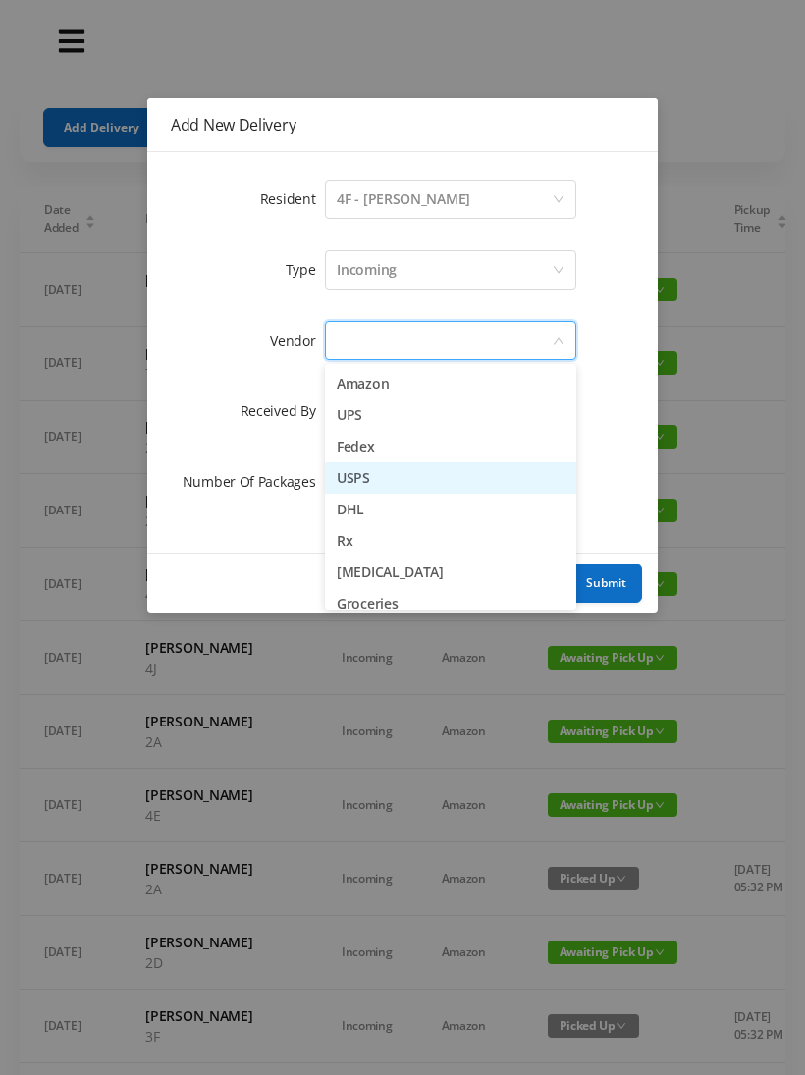
click at [387, 482] on li "USPS" at bounding box center [450, 478] width 251 height 31
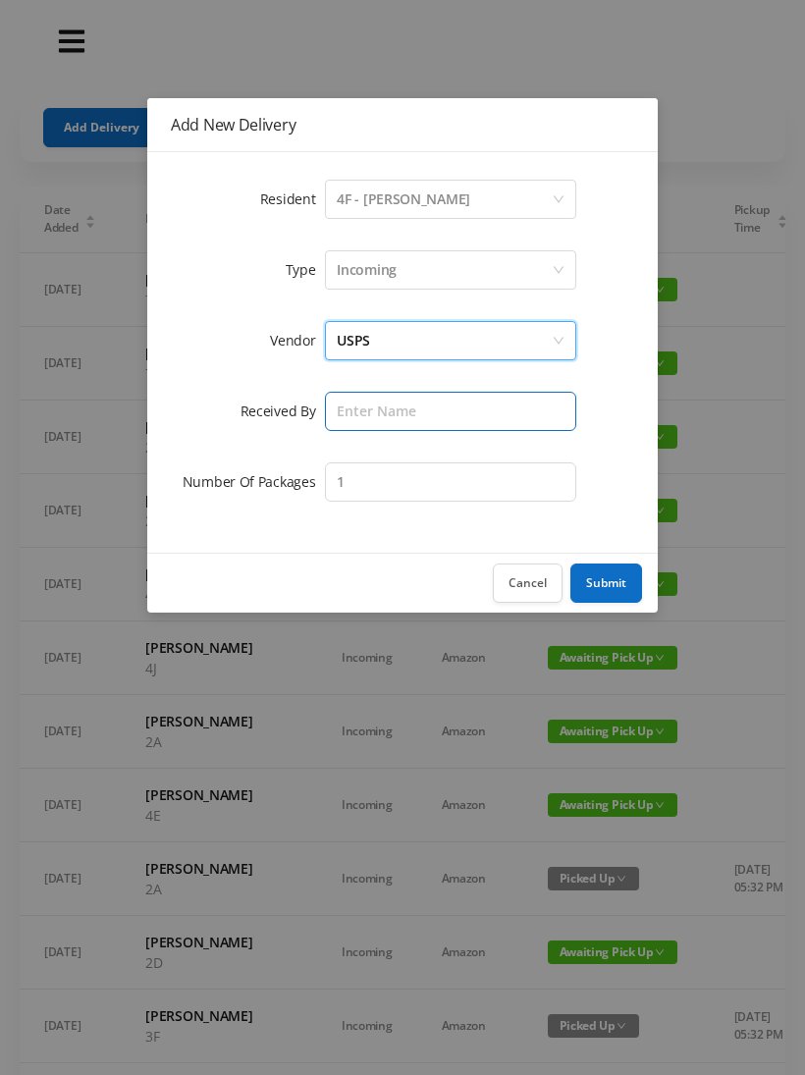
click at [458, 412] on input "text" at bounding box center [450, 411] width 251 height 39
type input "[PERSON_NAME]"
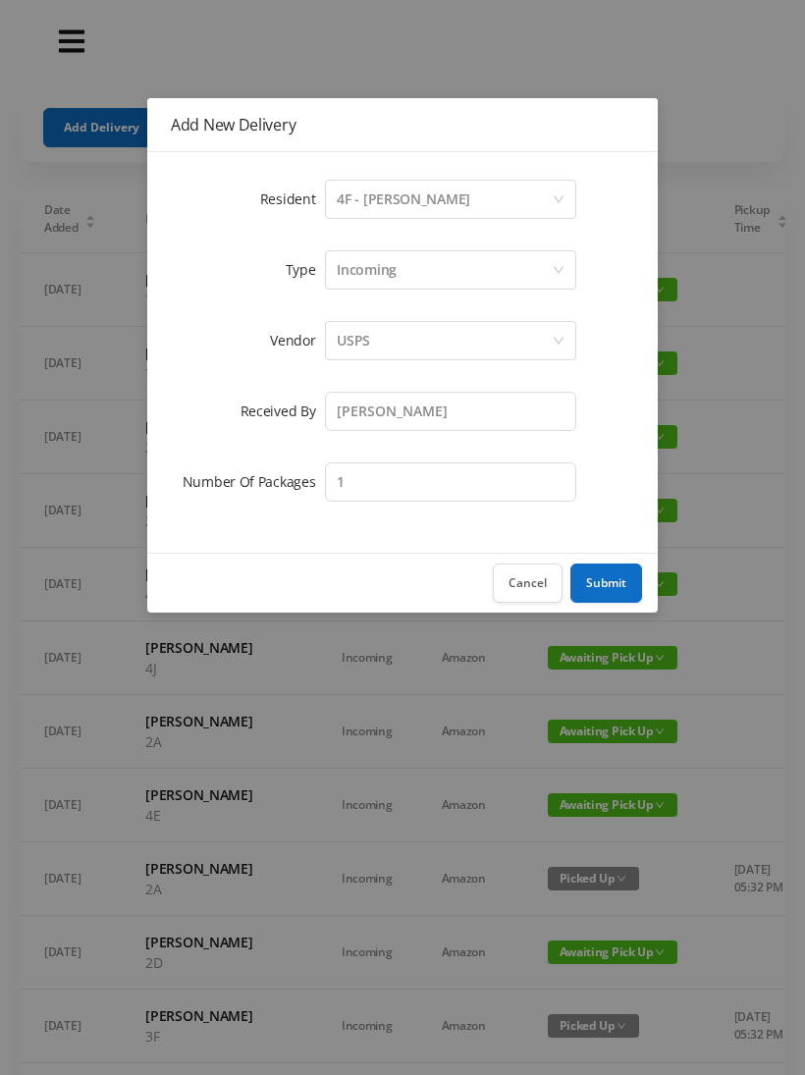
click at [613, 576] on button "Submit" at bounding box center [607, 583] width 72 height 39
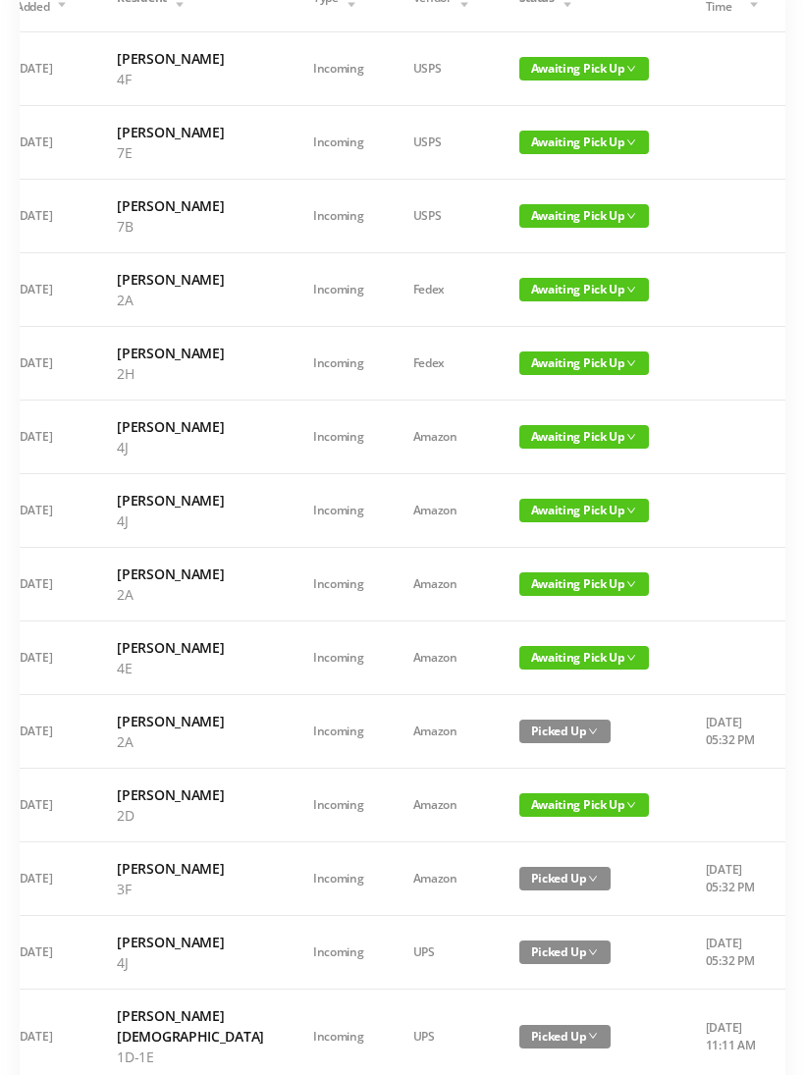
scroll to position [0, 0]
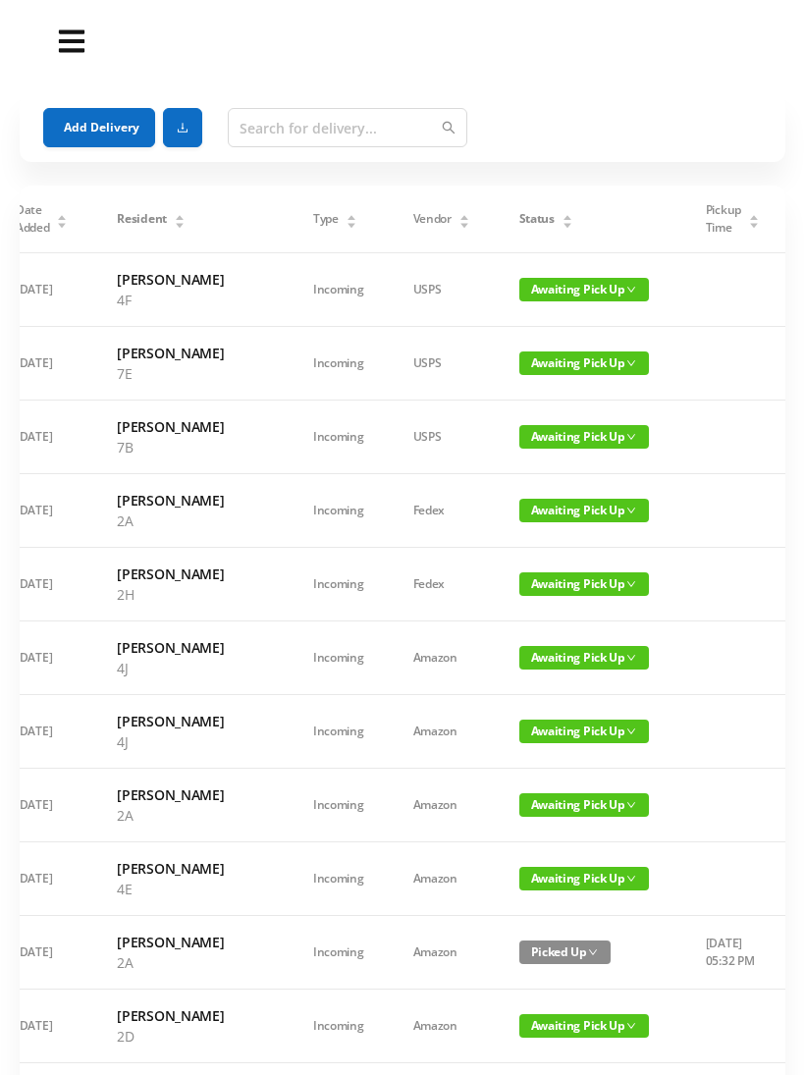
click at [528, 220] on div "Status" at bounding box center [547, 219] width 54 height 18
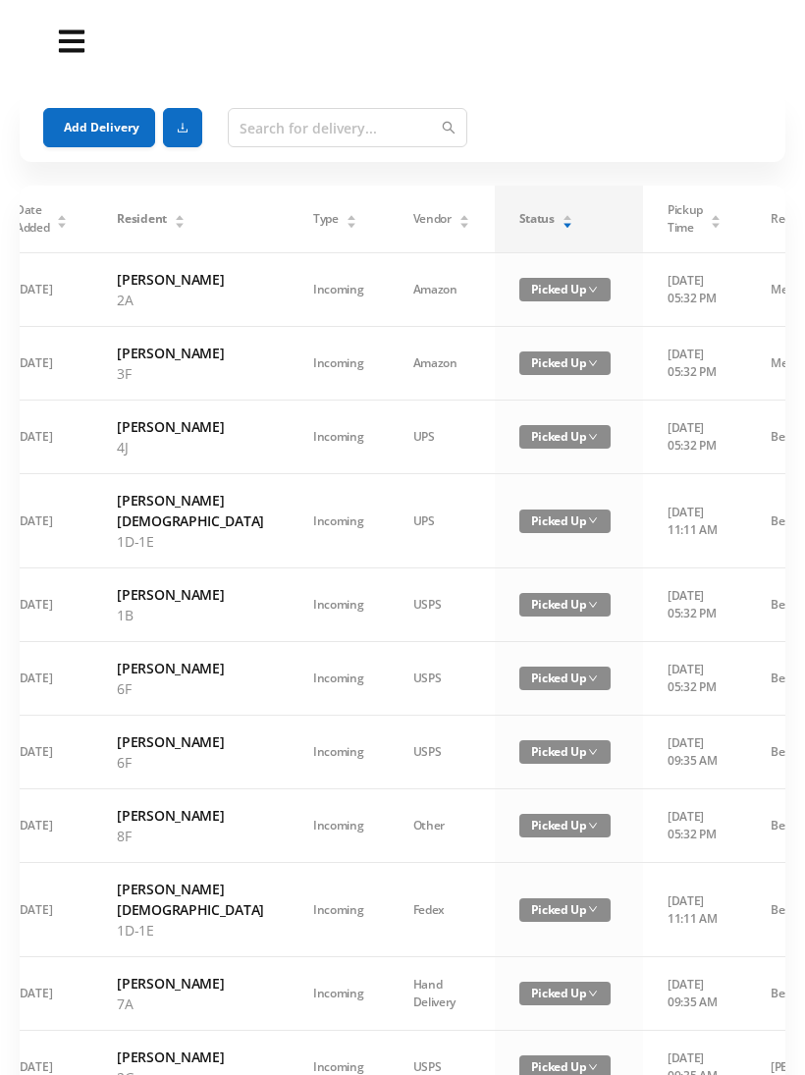
click at [535, 218] on div "Status" at bounding box center [547, 219] width 54 height 18
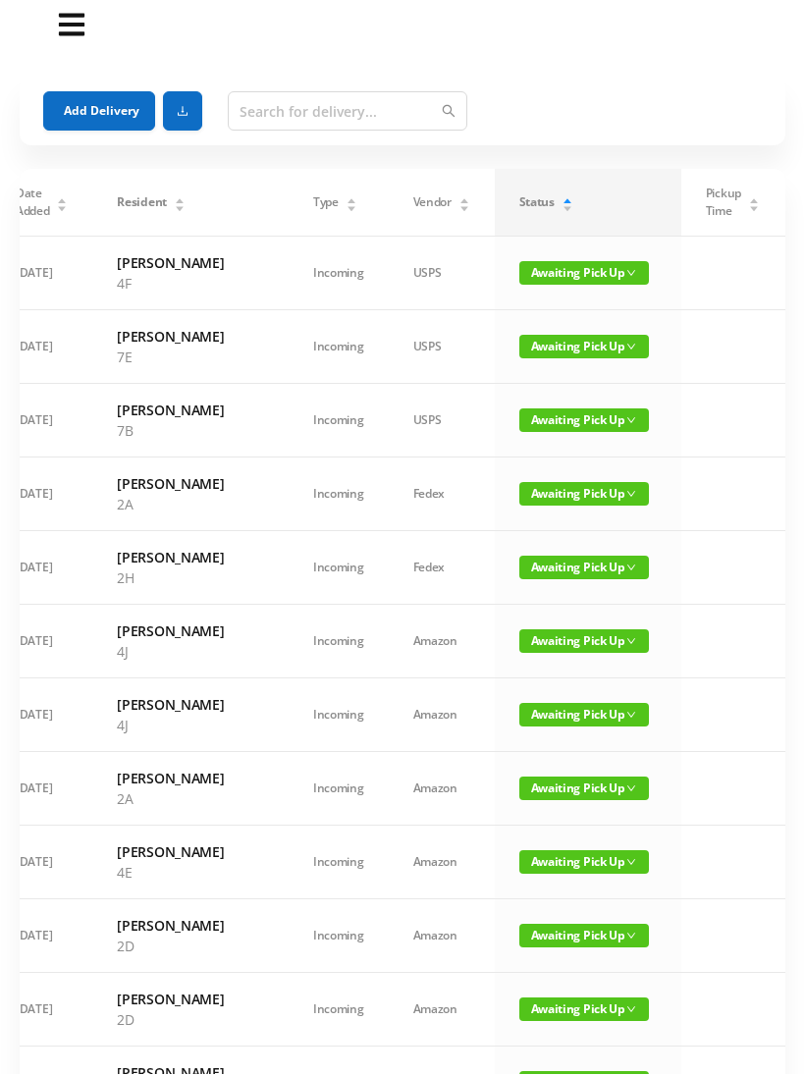
scroll to position [16, 0]
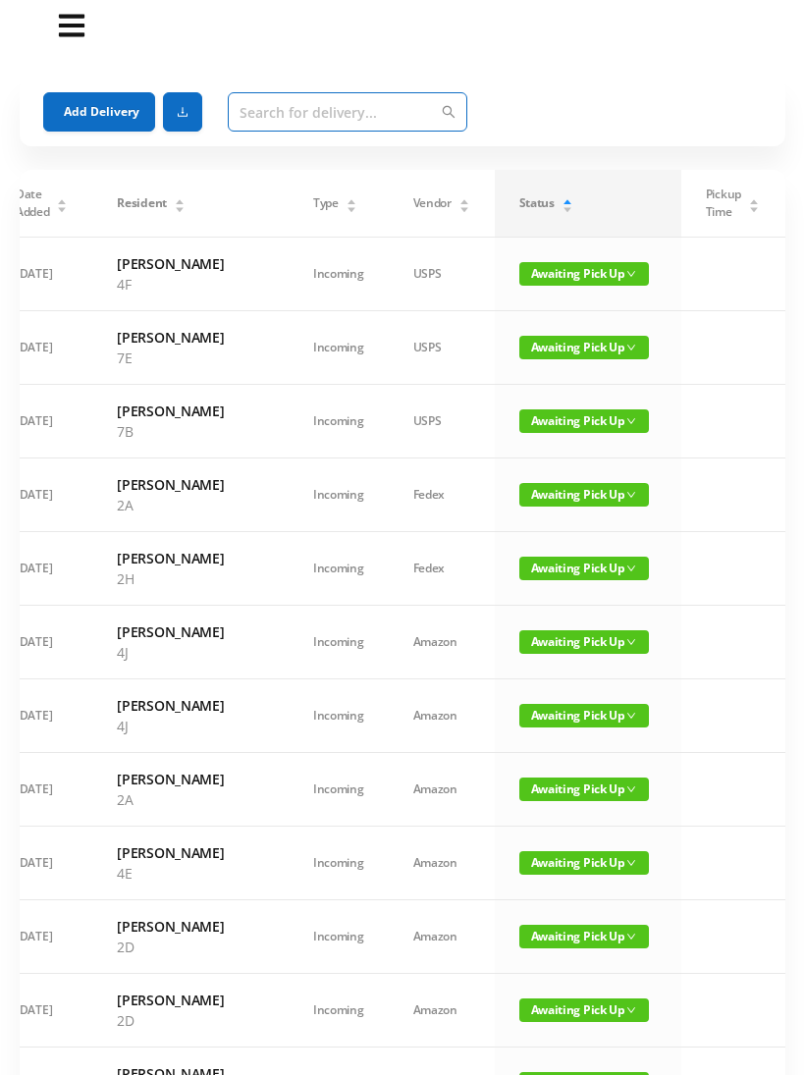
click at [357, 112] on input "text" at bounding box center [348, 111] width 240 height 39
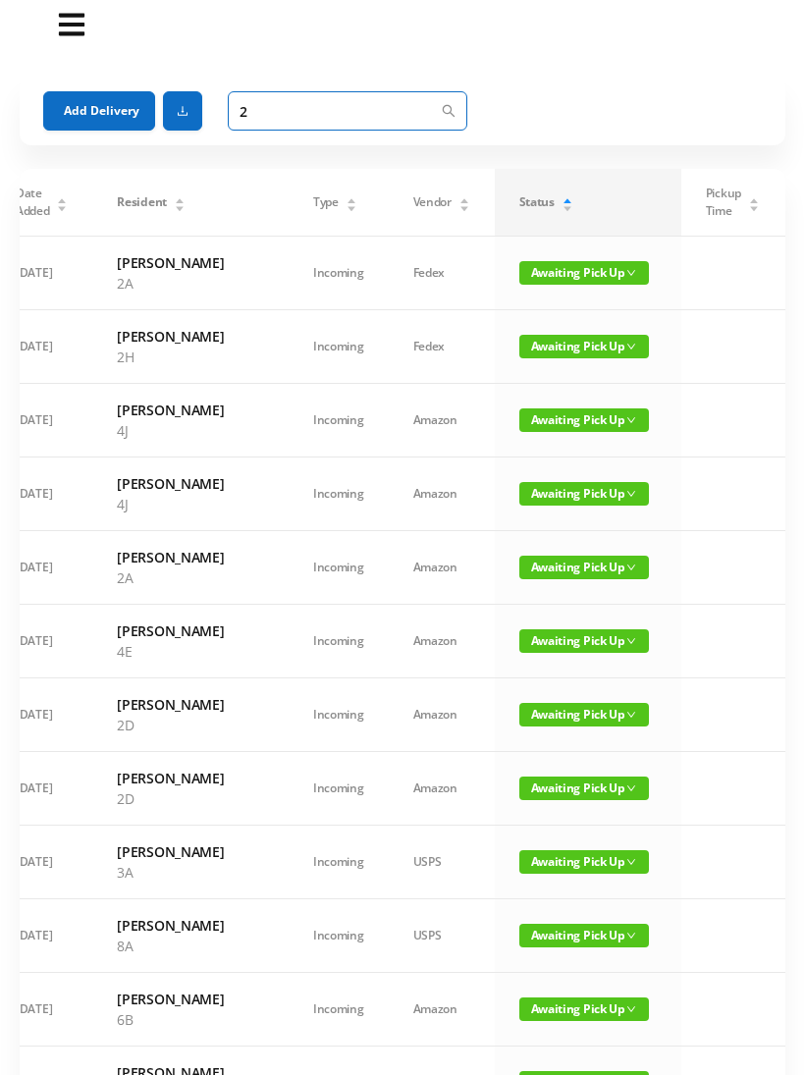
type input "2j"
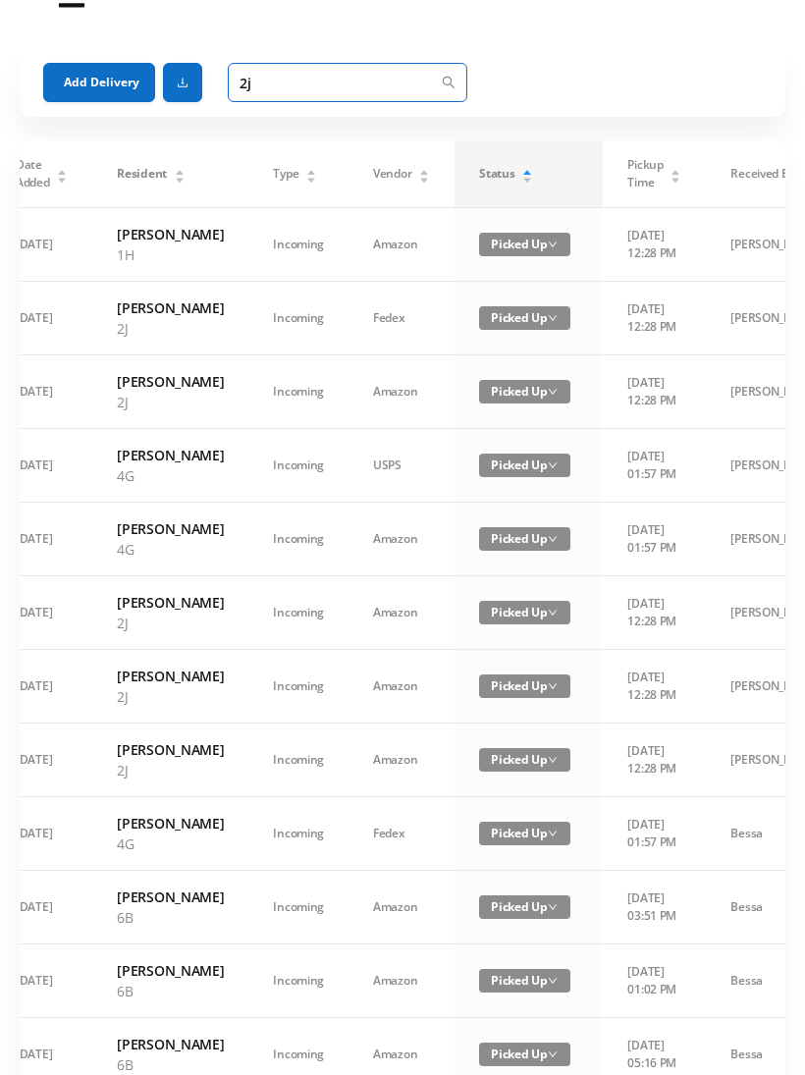
scroll to position [0, 0]
